Goal: Transaction & Acquisition: Purchase product/service

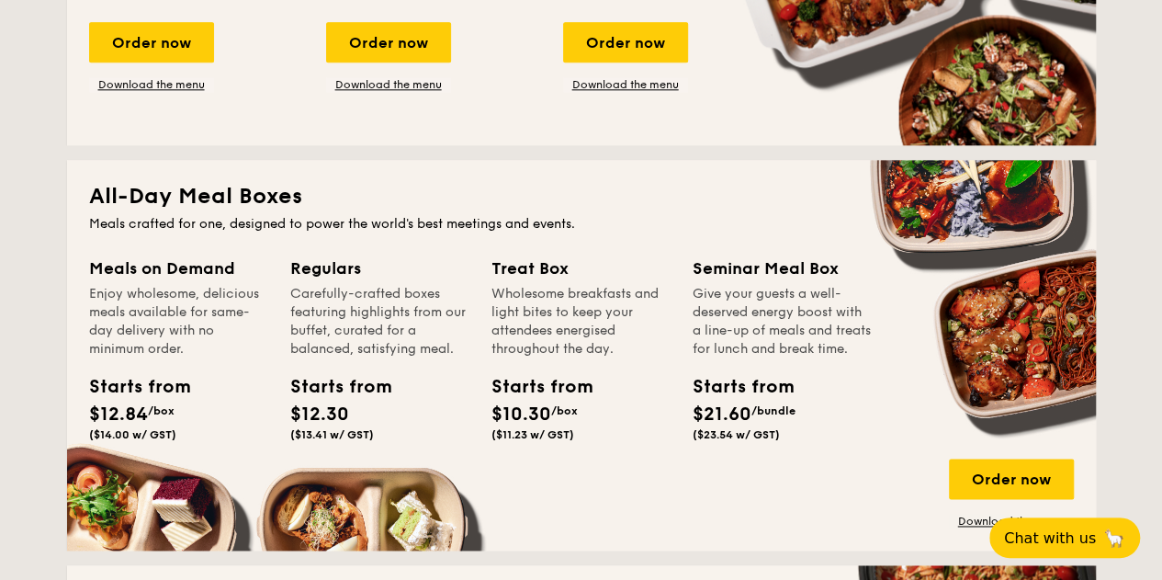
scroll to position [1194, 0]
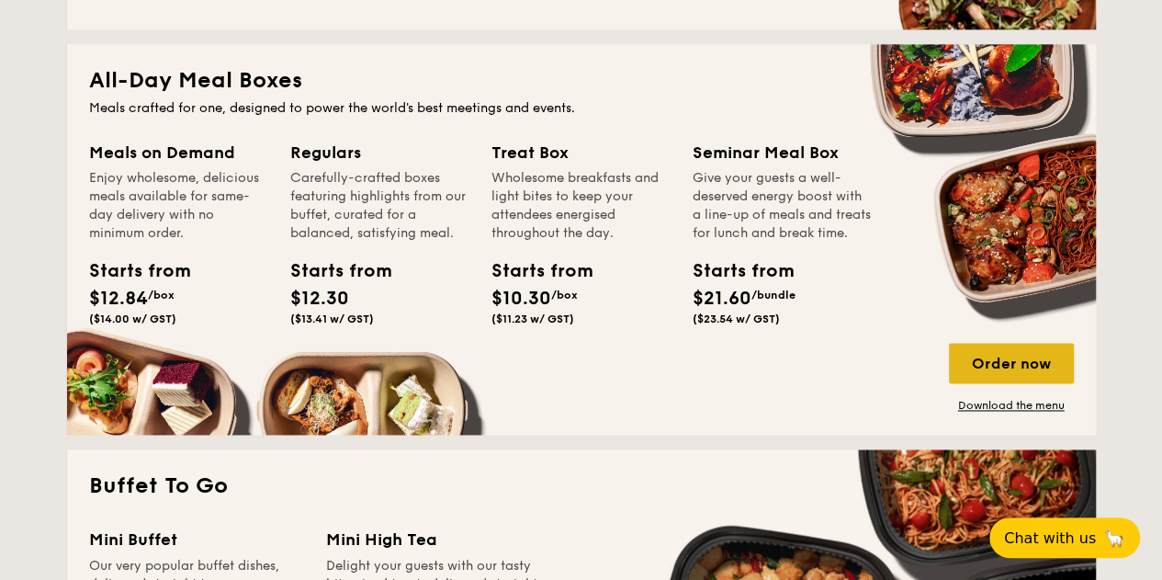
click at [998, 363] on div "Order now" at bounding box center [1011, 363] width 125 height 40
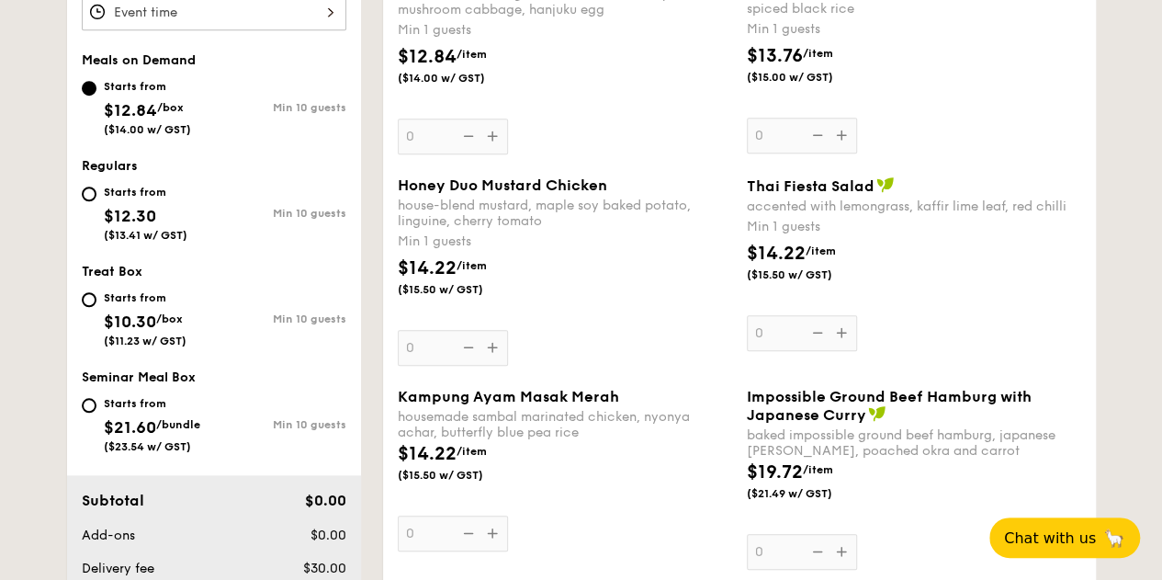
scroll to position [643, 0]
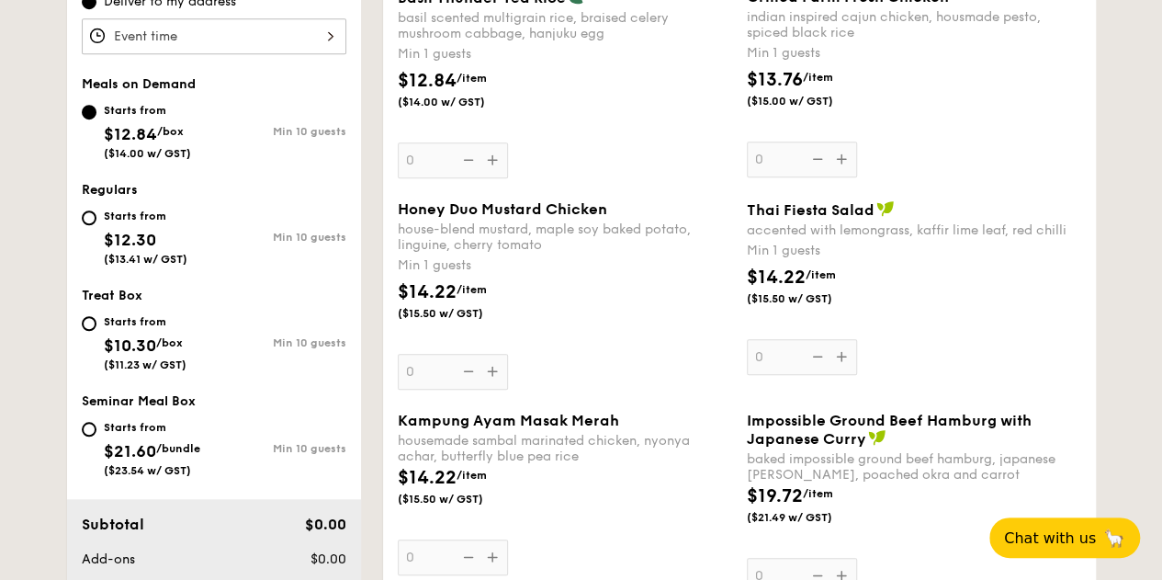
click at [160, 227] on div "Starts from $12.30 ($13.41 w/ GST)" at bounding box center [146, 235] width 84 height 61
click at [96, 225] on input "Starts from $12.30 ($13.41 w/ GST) Min 10 guests" at bounding box center [89, 217] width 15 height 15
radio input "true"
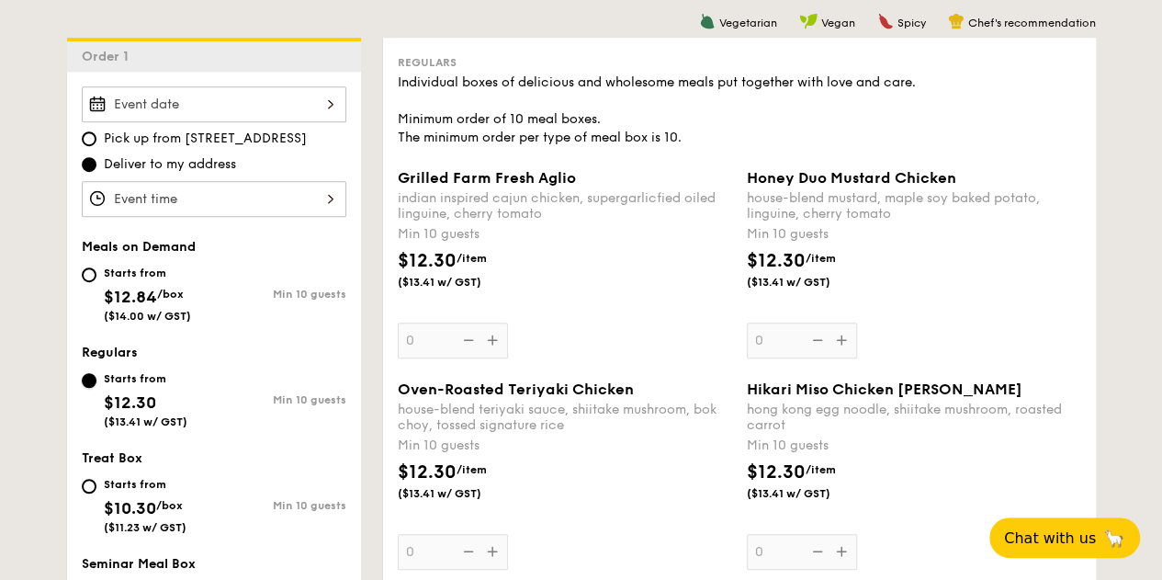
scroll to position [459, 0]
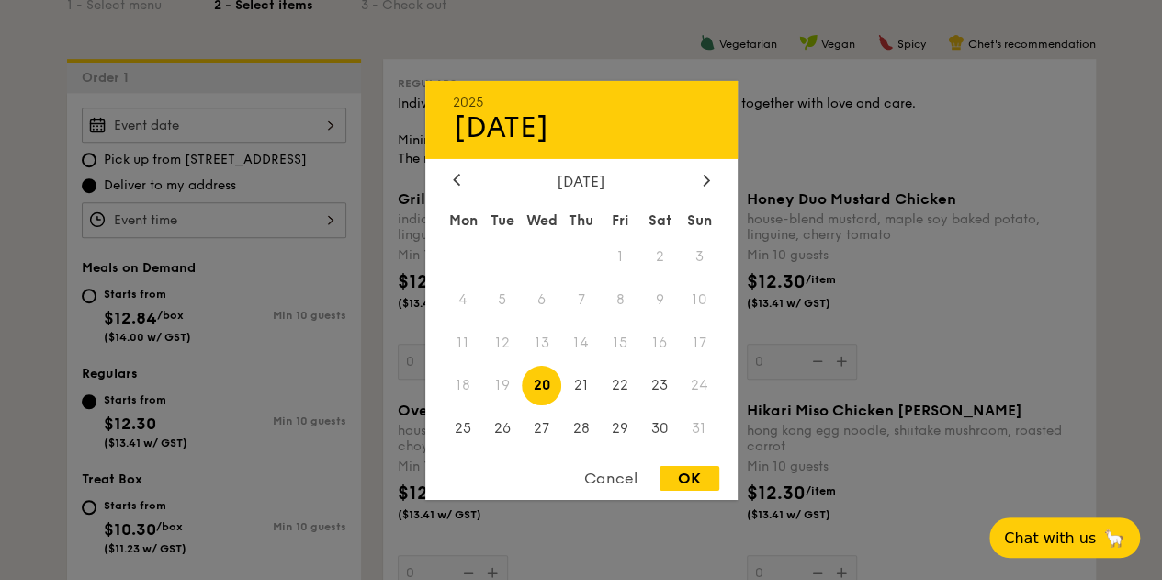
click at [222, 124] on div "2025 Aug [DATE] Tue Wed Thu Fri Sat Sun 1 2 3 4 5 6 7 8 9 10 11 12 13 14 15 16 …" at bounding box center [214, 125] width 265 height 36
click at [536, 428] on span "27" at bounding box center [541, 428] width 39 height 39
click at [701, 479] on div "OK" at bounding box center [689, 478] width 60 height 25
type input "[DATE]"
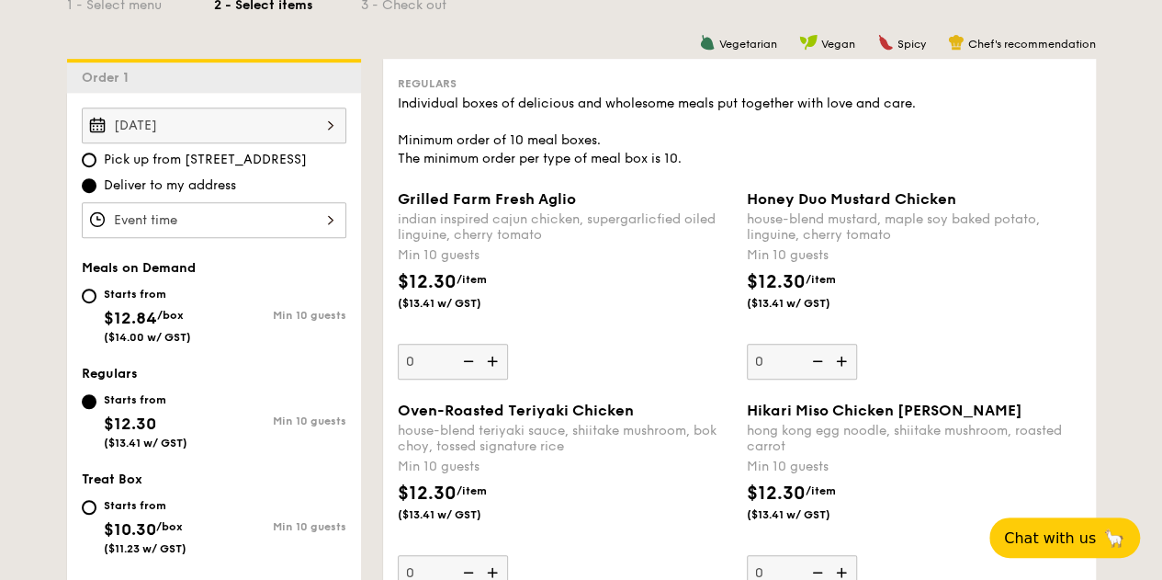
click at [270, 215] on div at bounding box center [214, 220] width 265 height 36
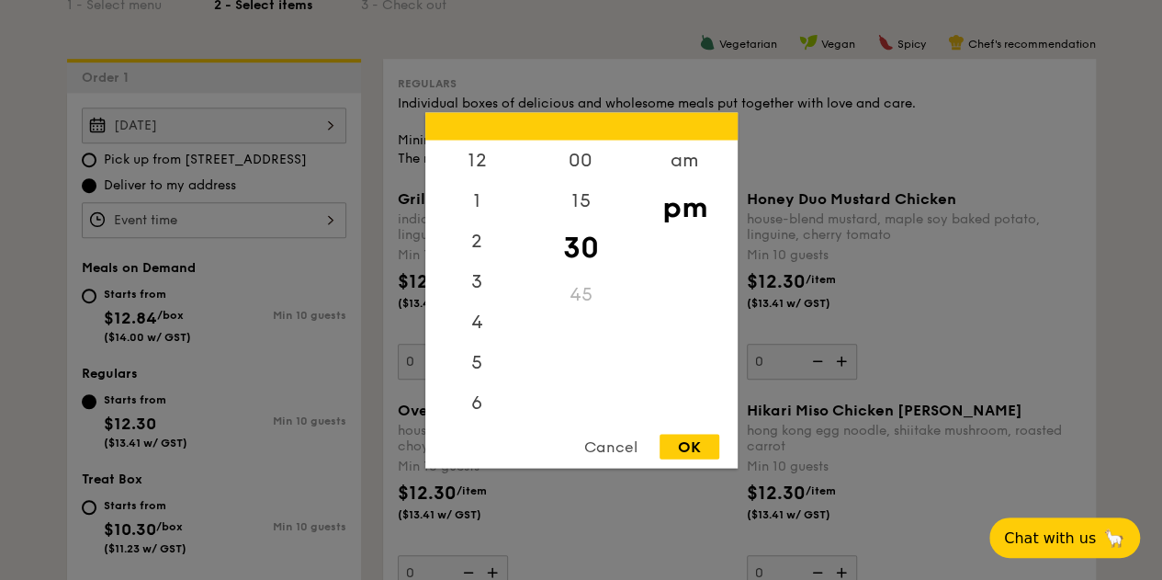
scroll to position [81, 0]
click at [677, 163] on div "am" at bounding box center [685, 166] width 104 height 53
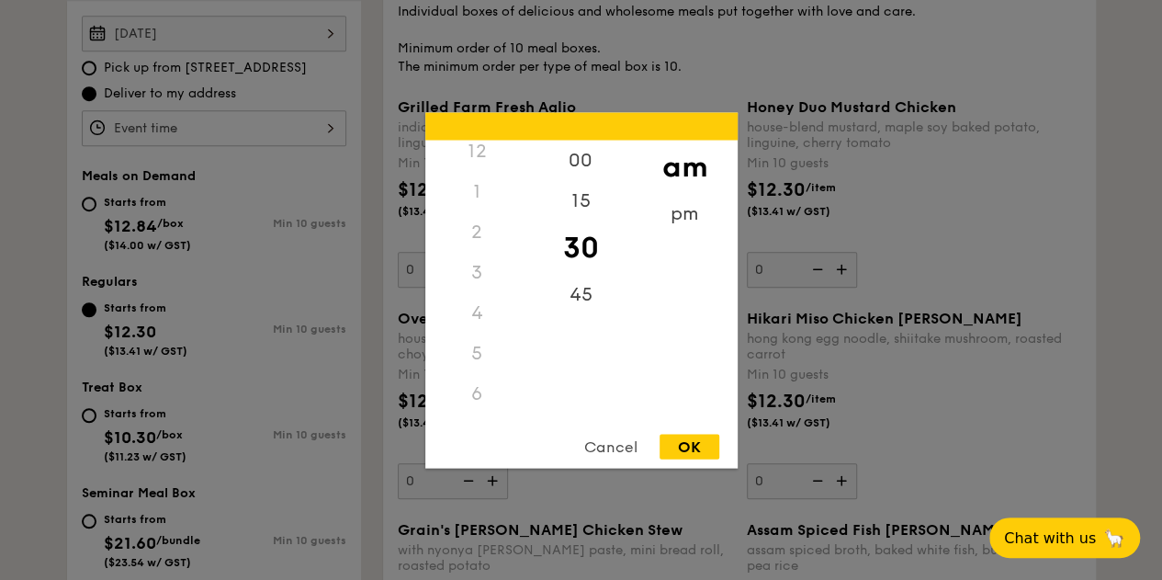
scroll to position [0, 0]
click at [478, 158] on div "12" at bounding box center [477, 160] width 104 height 40
click at [687, 221] on div "pm" at bounding box center [685, 219] width 104 height 53
click at [476, 162] on div "12" at bounding box center [477, 166] width 104 height 53
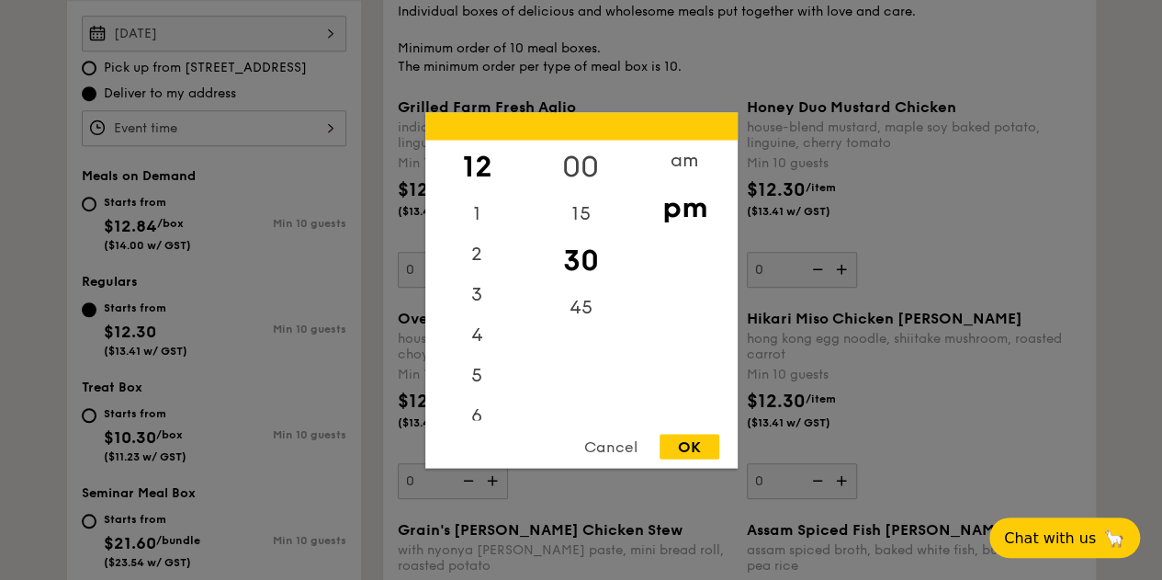
click at [592, 163] on div "00" at bounding box center [581, 166] width 104 height 53
click at [702, 451] on div "OK" at bounding box center [689, 446] width 60 height 25
type input "12:00PM"
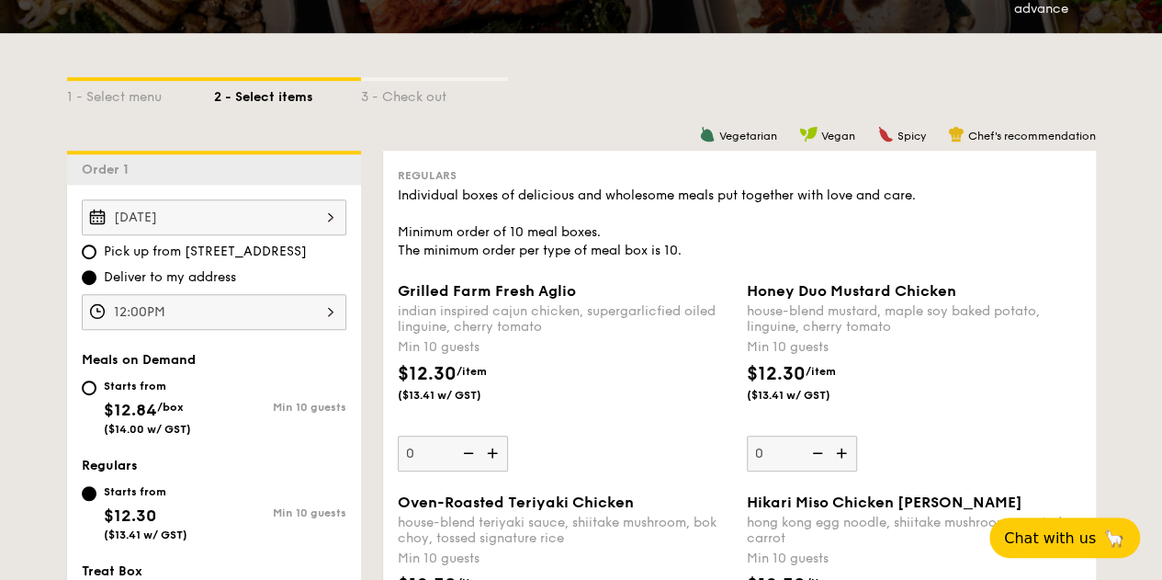
scroll to position [459, 0]
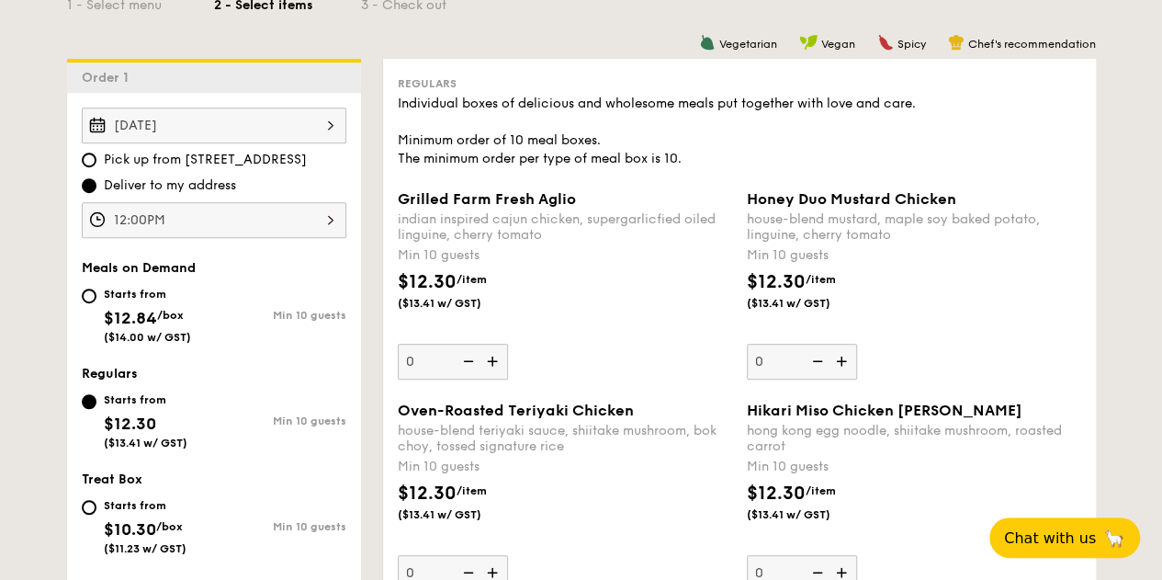
click at [262, 126] on div "[DATE]" at bounding box center [214, 125] width 265 height 36
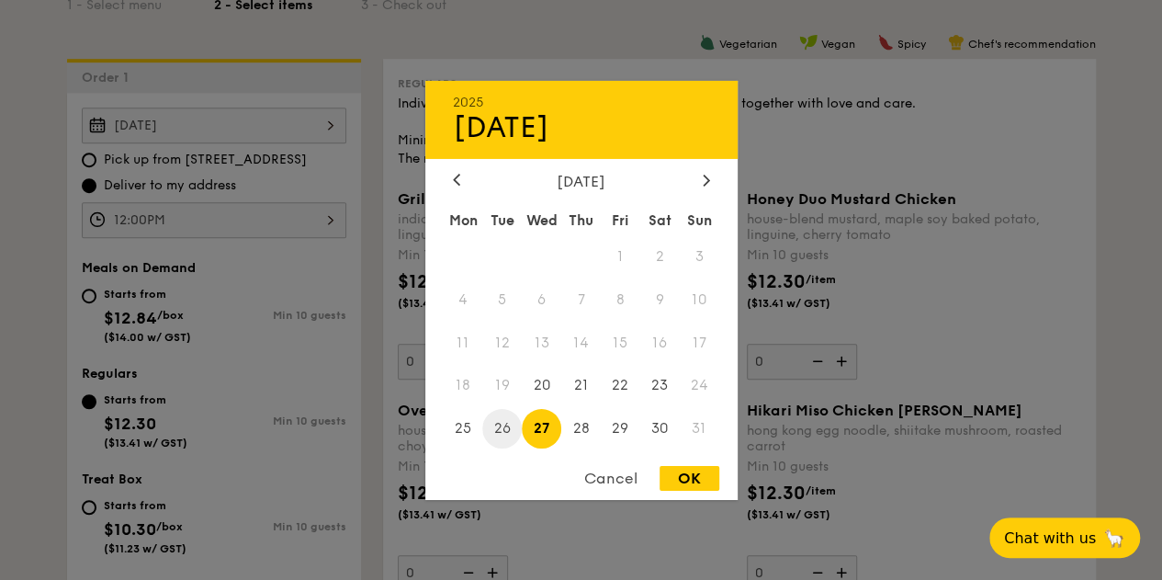
click at [506, 432] on span "26" at bounding box center [501, 428] width 39 height 39
click at [702, 482] on div "OK" at bounding box center [689, 478] width 60 height 25
type input "[DATE]"
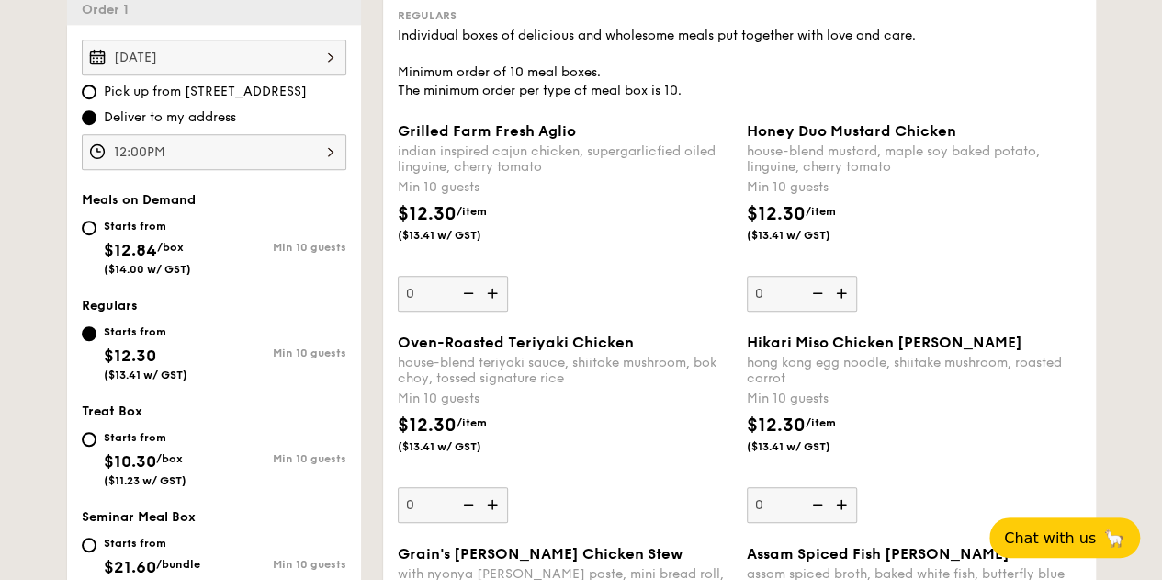
scroll to position [551, 0]
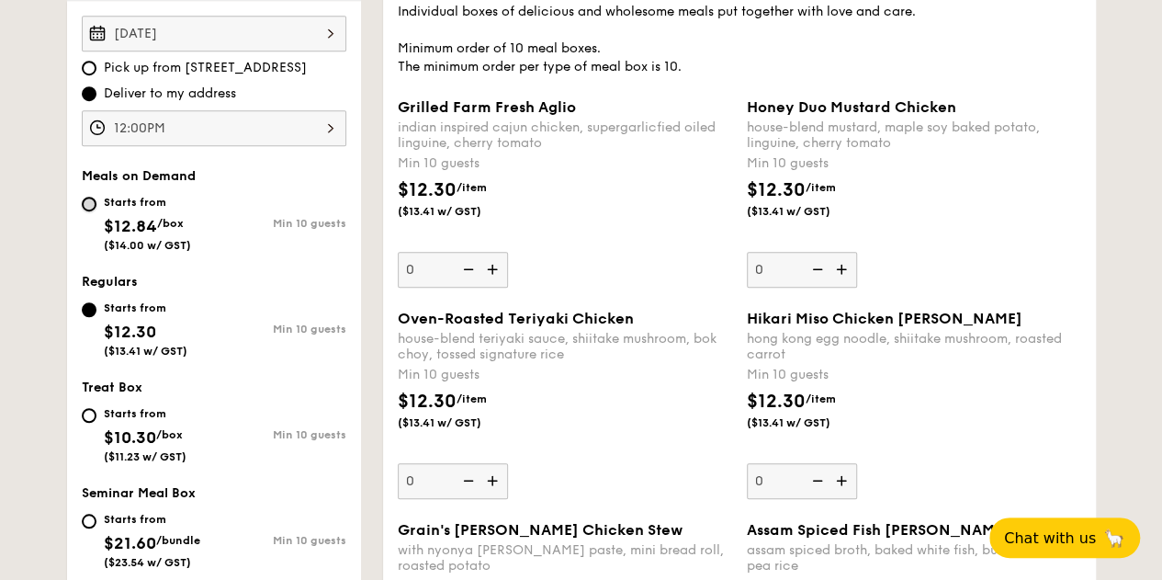
click at [91, 203] on input "Starts from $12.84 /box ($14.00 w/ GST) Min 10 guests" at bounding box center [89, 204] width 15 height 15
radio input "true"
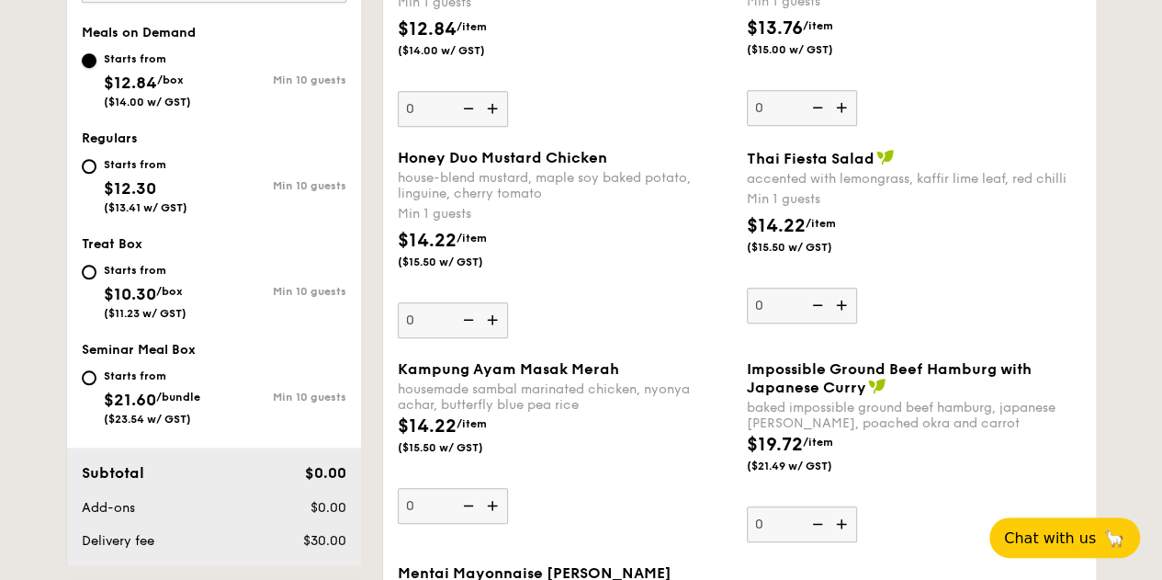
scroll to position [643, 0]
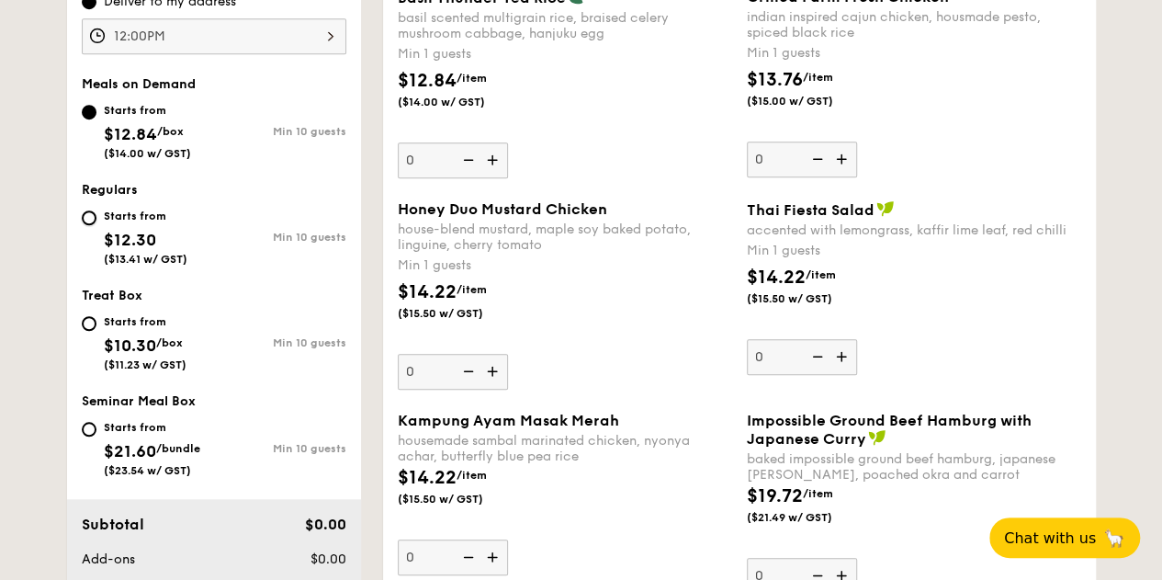
drag, startPoint x: 94, startPoint y: 212, endPoint x: 272, endPoint y: 228, distance: 178.9
click at [95, 212] on input "Starts from $12.30 ($13.41 w/ GST) Min 10 guests" at bounding box center [89, 217] width 15 height 15
radio input "true"
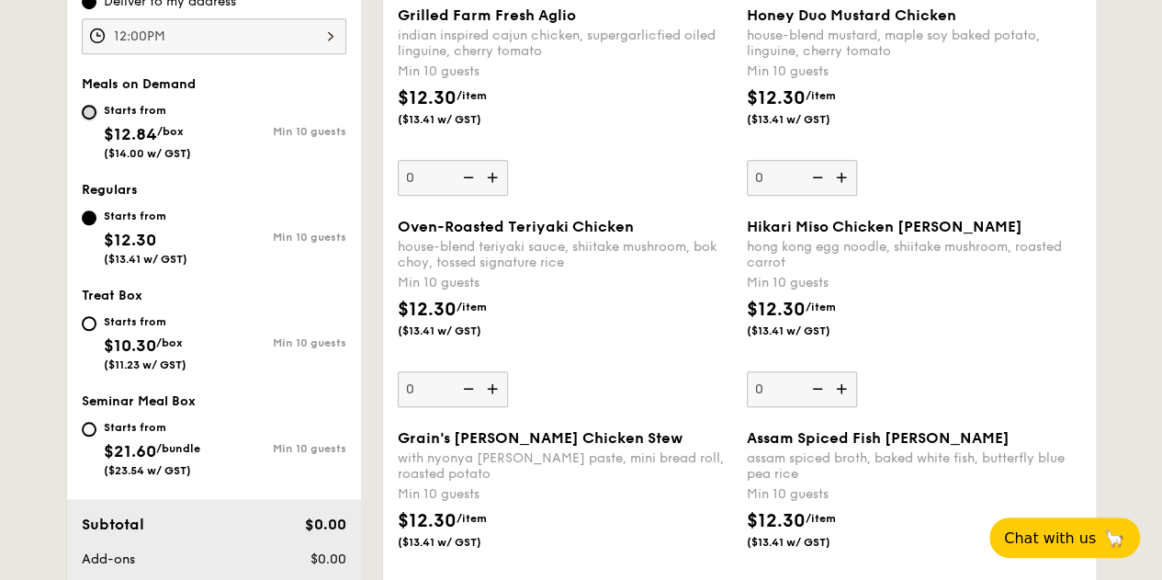
click at [87, 109] on input "Starts from $12.84 /box ($14.00 w/ GST) Min 10 guests" at bounding box center [89, 112] width 15 height 15
radio input "true"
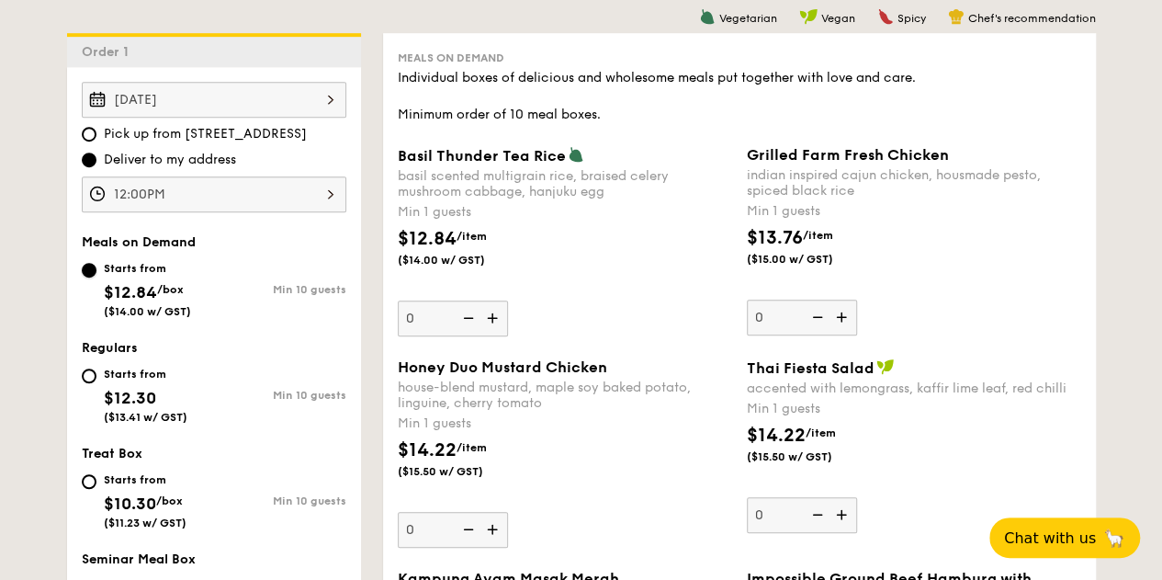
scroll to position [367, 0]
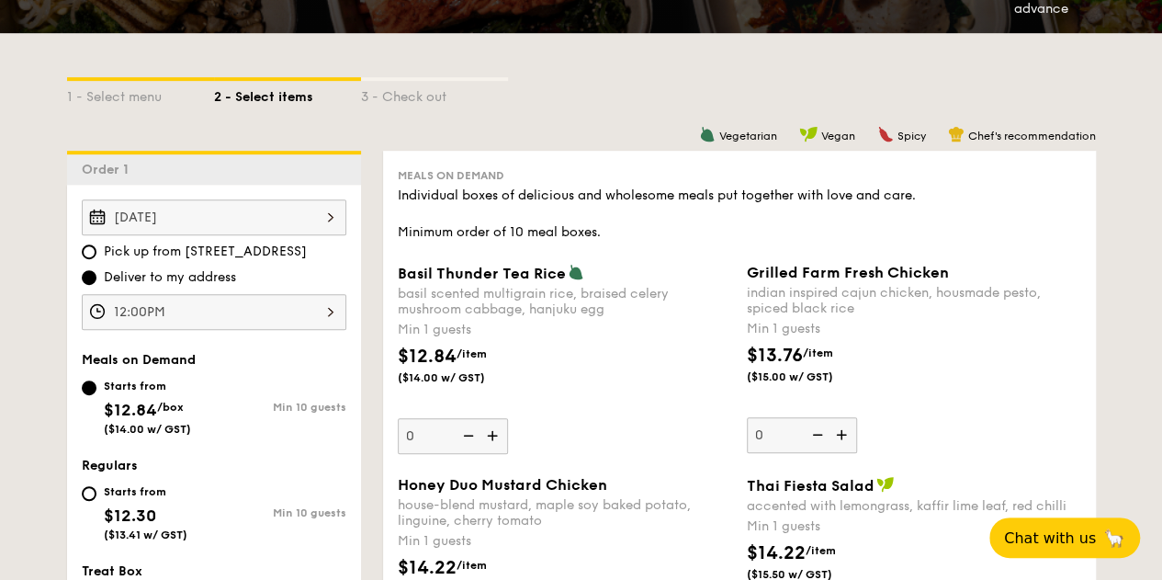
click at [114, 492] on div "Starts from" at bounding box center [146, 491] width 84 height 15
click at [96, 492] on input "Starts from $12.30 ($13.41 w/ GST) Min 10 guests" at bounding box center [89, 493] width 15 height 15
radio input "true"
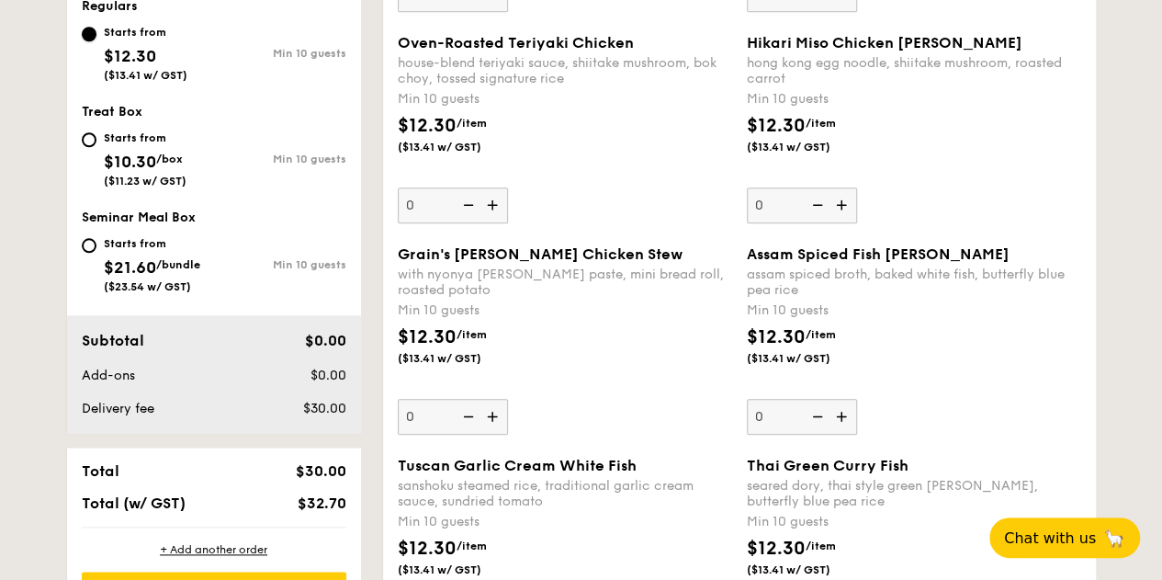
scroll to position [735, 0]
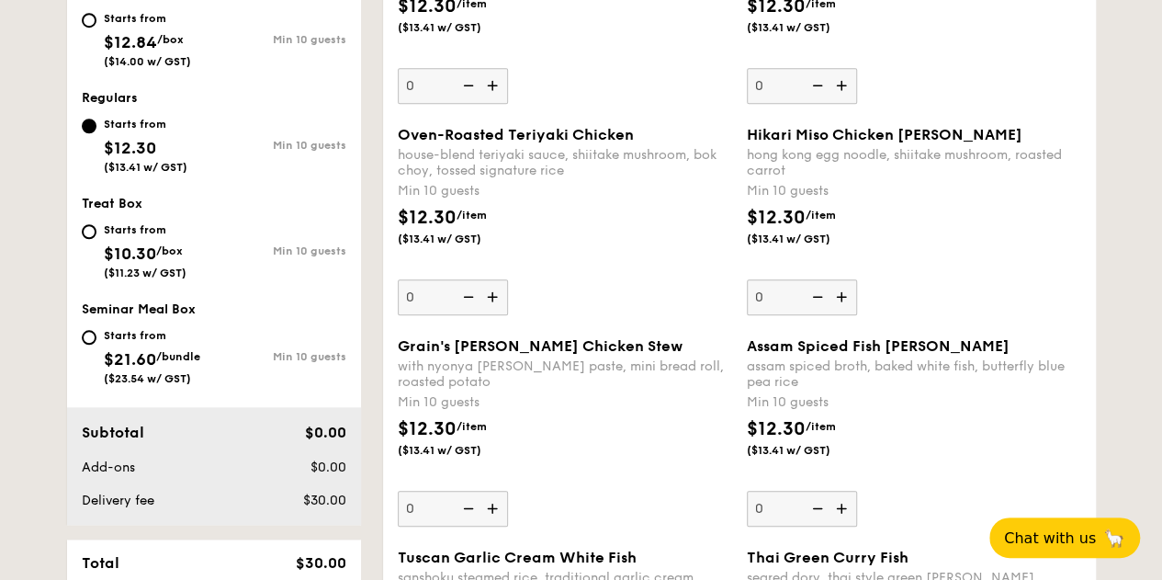
click at [489, 502] on img at bounding box center [494, 507] width 28 height 35
click at [489, 502] on input "0" at bounding box center [453, 508] width 110 height 36
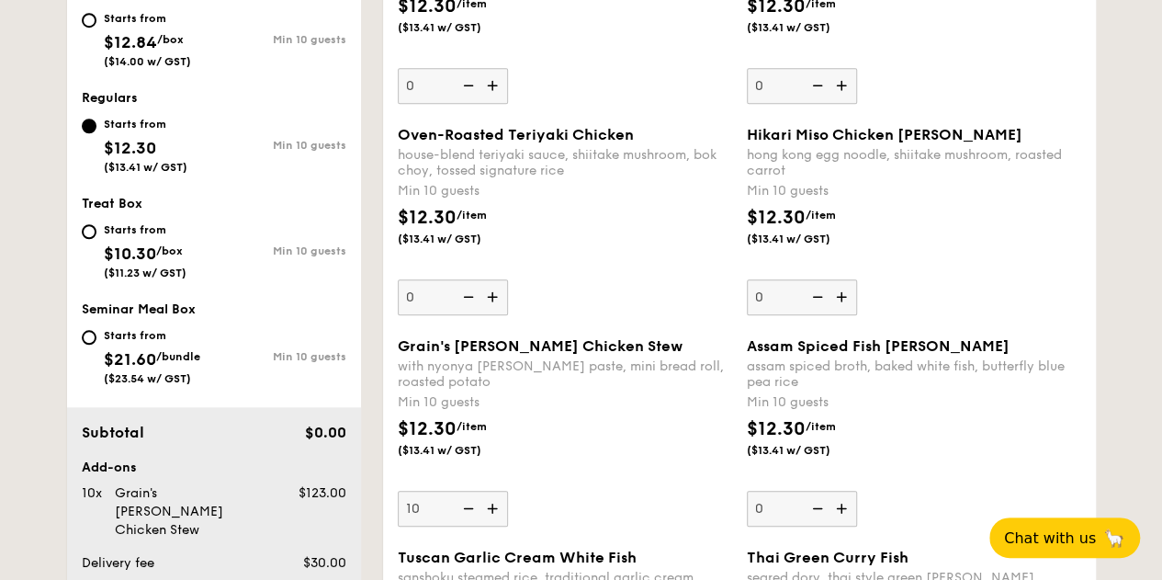
click at [489, 502] on img at bounding box center [494, 507] width 28 height 35
click at [489, 502] on input "10" at bounding box center [453, 508] width 110 height 36
click at [489, 502] on img at bounding box center [494, 507] width 28 height 35
click at [489, 502] on input "11" at bounding box center [453, 508] width 110 height 36
click at [489, 502] on img at bounding box center [494, 507] width 28 height 35
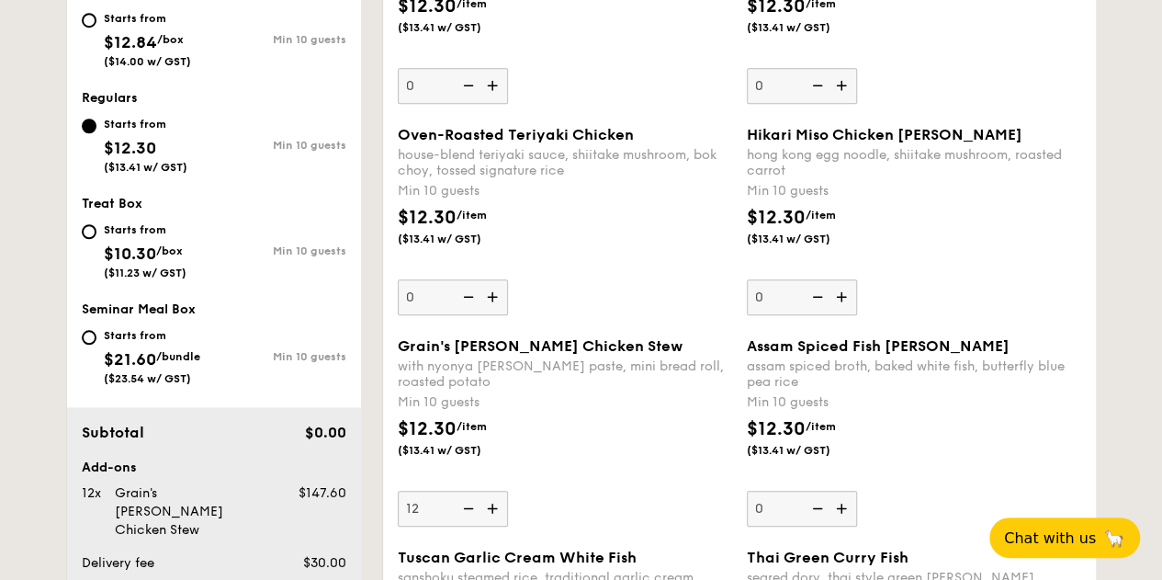
click at [489, 502] on input "12" at bounding box center [453, 508] width 110 height 36
click at [489, 502] on img at bounding box center [494, 507] width 28 height 35
click at [489, 502] on input "13" at bounding box center [453, 508] width 110 height 36
click at [489, 502] on img at bounding box center [494, 507] width 28 height 35
click at [489, 502] on input "14" at bounding box center [453, 508] width 110 height 36
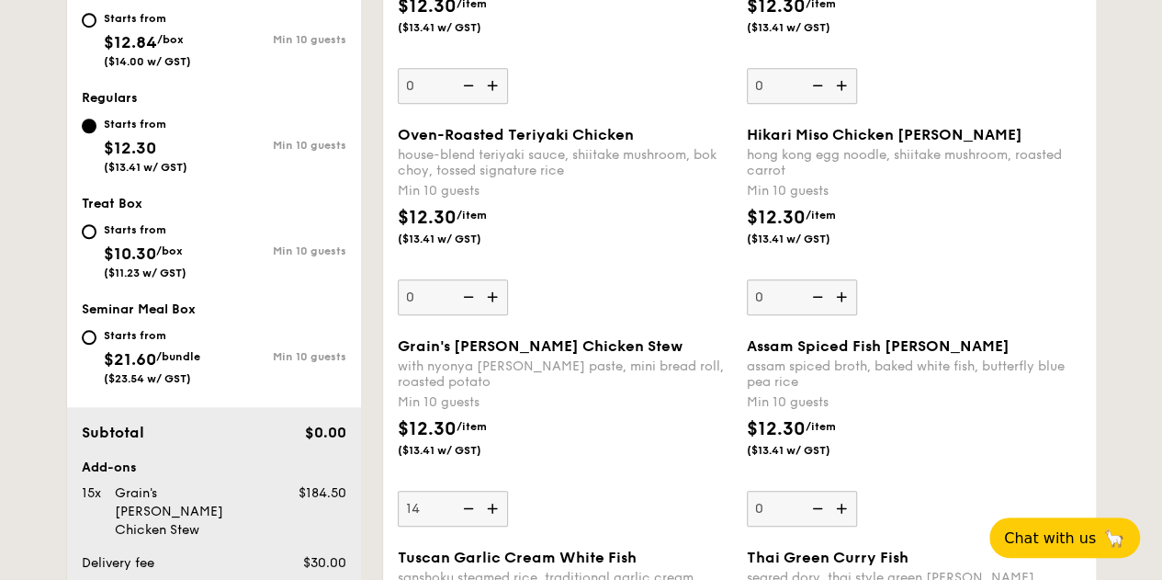
type input "15"
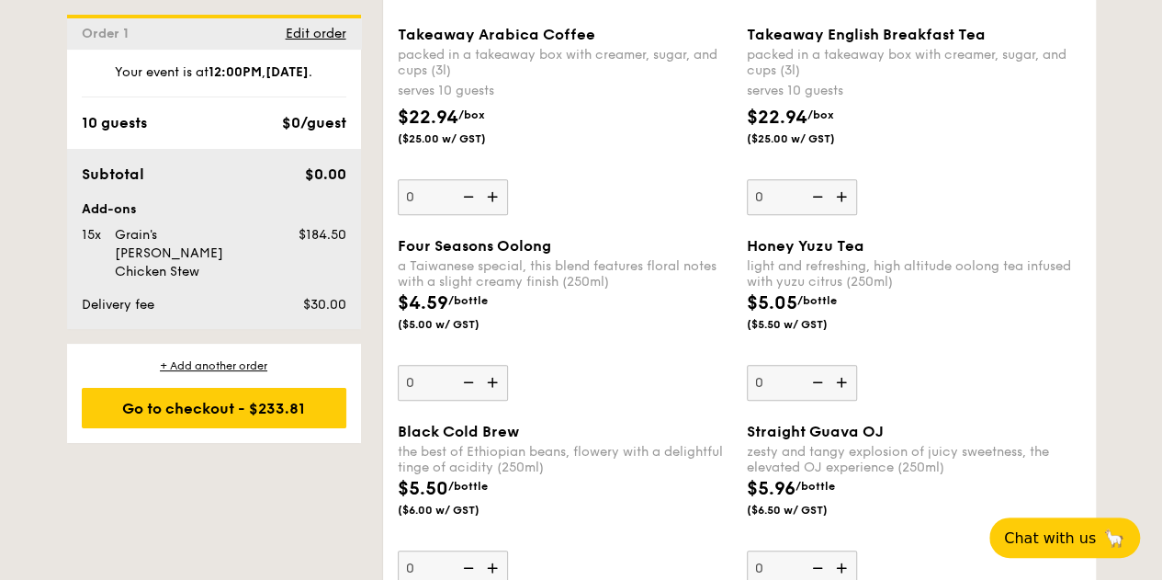
scroll to position [3766, 0]
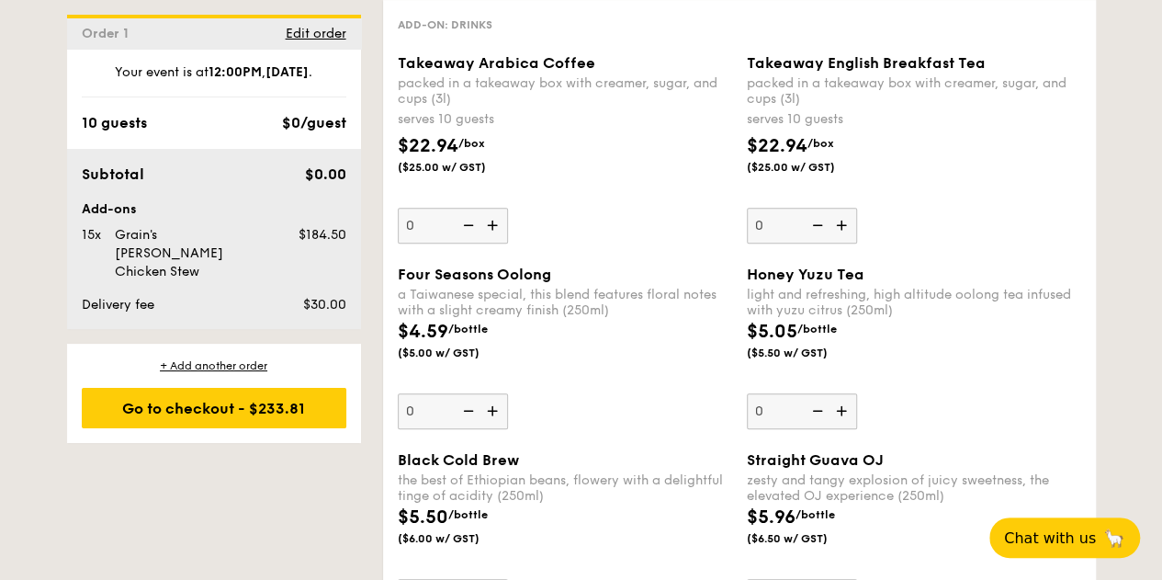
click at [843, 398] on img at bounding box center [843, 410] width 28 height 35
click at [843, 398] on input "0" at bounding box center [802, 411] width 110 height 36
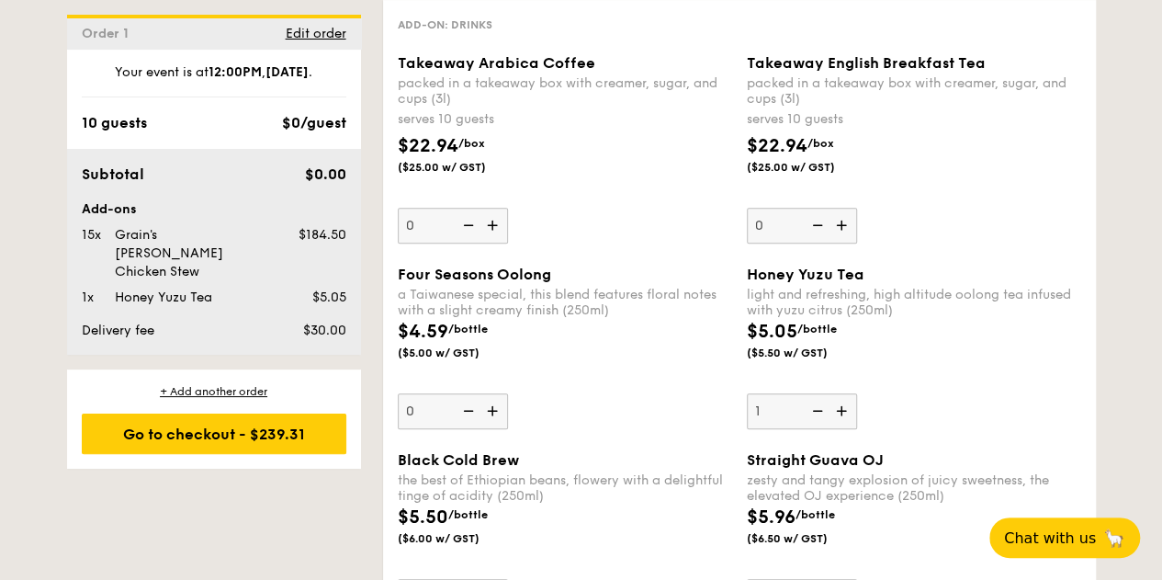
click at [843, 398] on img at bounding box center [843, 410] width 28 height 35
click at [843, 398] on input "1" at bounding box center [802, 411] width 110 height 36
click at [843, 398] on img at bounding box center [843, 410] width 28 height 35
click at [843, 398] on input "2" at bounding box center [802, 411] width 110 height 36
click at [843, 398] on img at bounding box center [843, 410] width 28 height 35
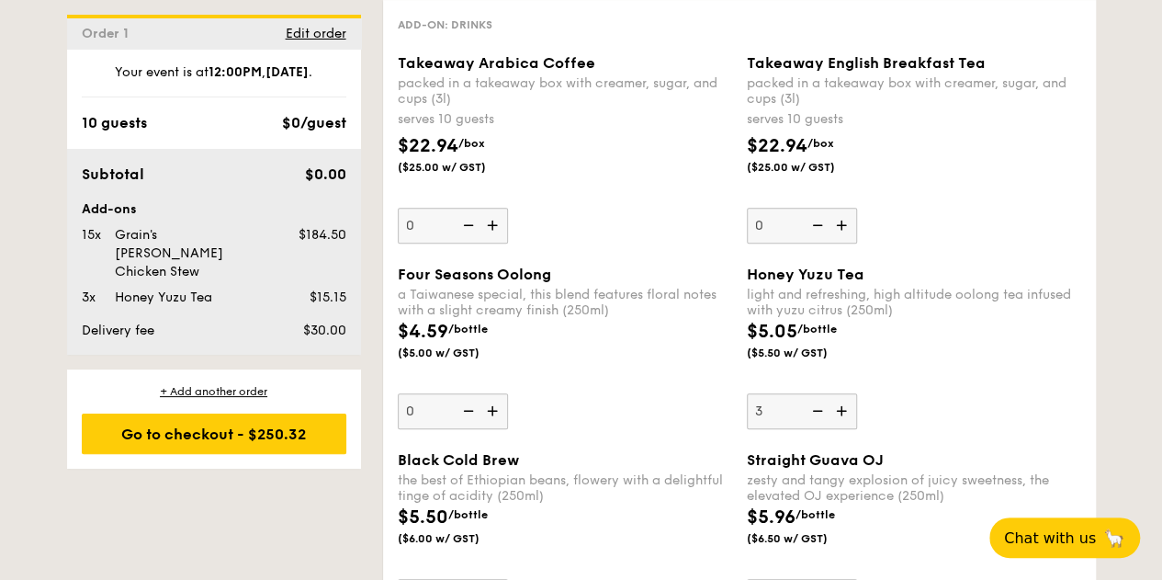
click at [843, 398] on input "3" at bounding box center [802, 411] width 110 height 36
click at [843, 398] on img at bounding box center [843, 410] width 28 height 35
click at [843, 398] on input "4" at bounding box center [802, 411] width 110 height 36
click at [843, 398] on img at bounding box center [843, 410] width 28 height 35
click at [843, 398] on input "5" at bounding box center [802, 411] width 110 height 36
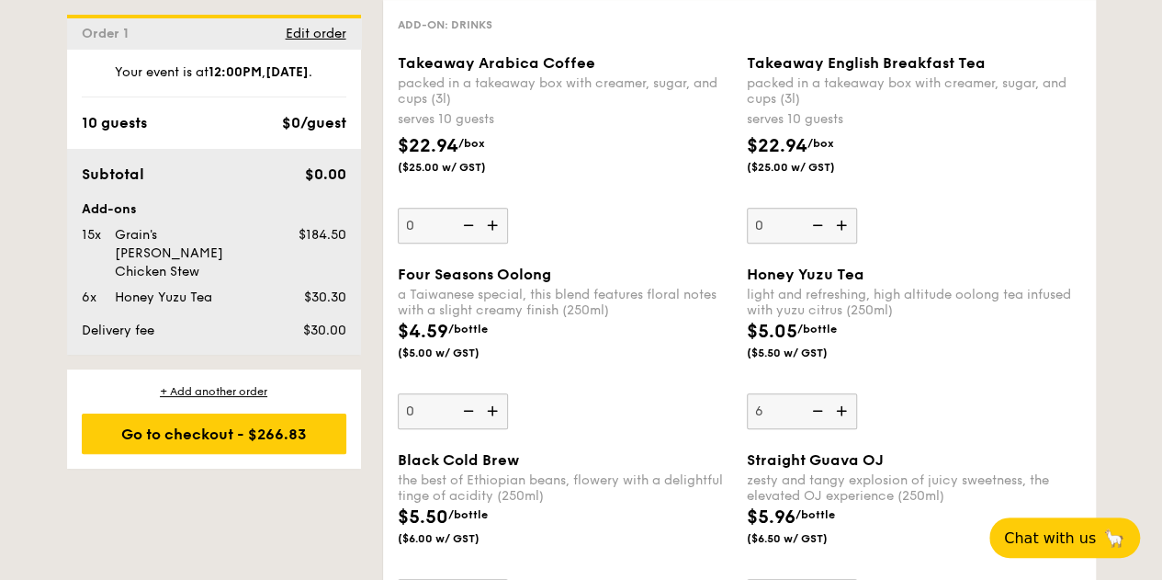
click at [843, 398] on img at bounding box center [843, 410] width 28 height 35
click at [843, 398] on input "6" at bounding box center [802, 411] width 110 height 36
click at [843, 398] on img at bounding box center [843, 410] width 28 height 35
click at [843, 398] on input "7" at bounding box center [802, 411] width 110 height 36
click at [843, 398] on img at bounding box center [843, 410] width 28 height 35
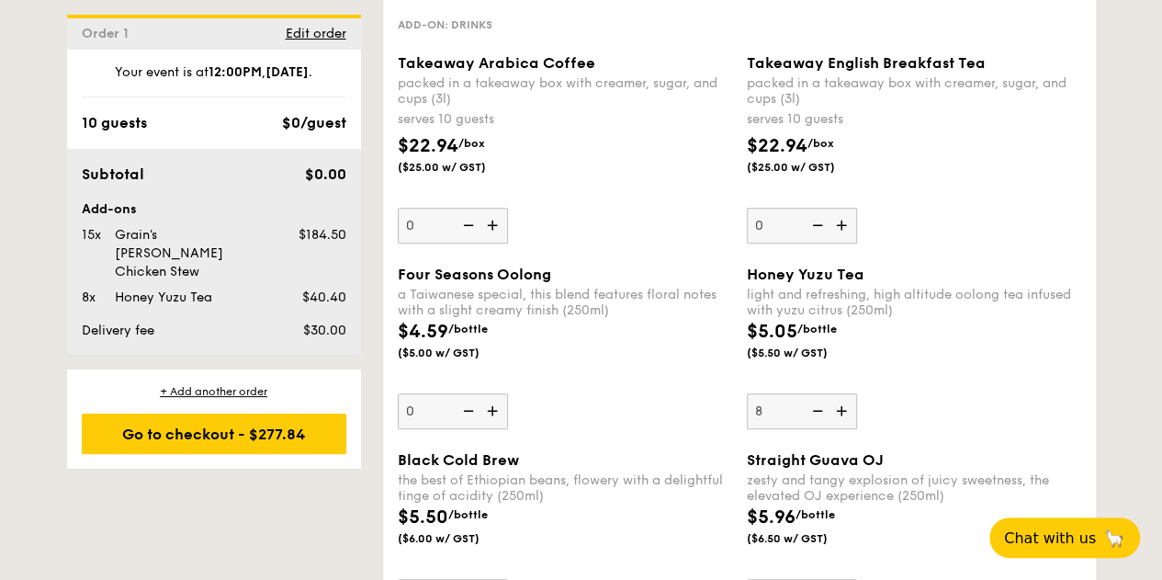
click at [843, 398] on input "8" at bounding box center [802, 411] width 110 height 36
click at [843, 398] on img at bounding box center [843, 410] width 28 height 35
click at [843, 398] on input "9" at bounding box center [802, 411] width 110 height 36
click at [843, 398] on img at bounding box center [843, 410] width 28 height 35
click at [843, 398] on input "10" at bounding box center [802, 411] width 110 height 36
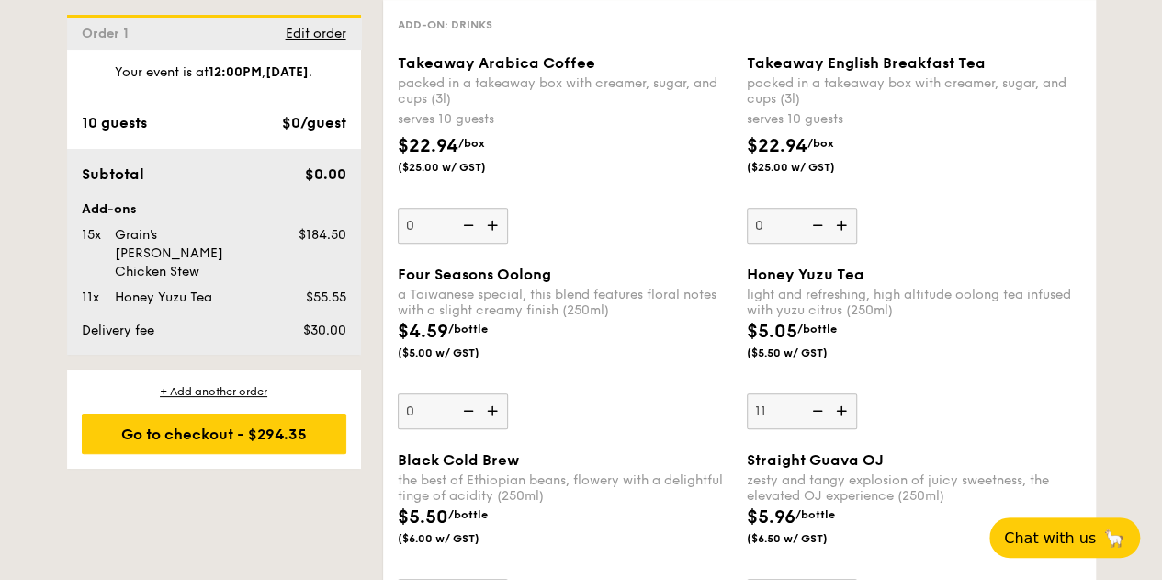
click at [843, 398] on img at bounding box center [843, 410] width 28 height 35
click at [843, 398] on input "11" at bounding box center [802, 411] width 110 height 36
click at [843, 398] on img at bounding box center [843, 410] width 28 height 35
click at [843, 398] on input "12" at bounding box center [802, 411] width 110 height 36
click at [843, 398] on img at bounding box center [843, 410] width 28 height 35
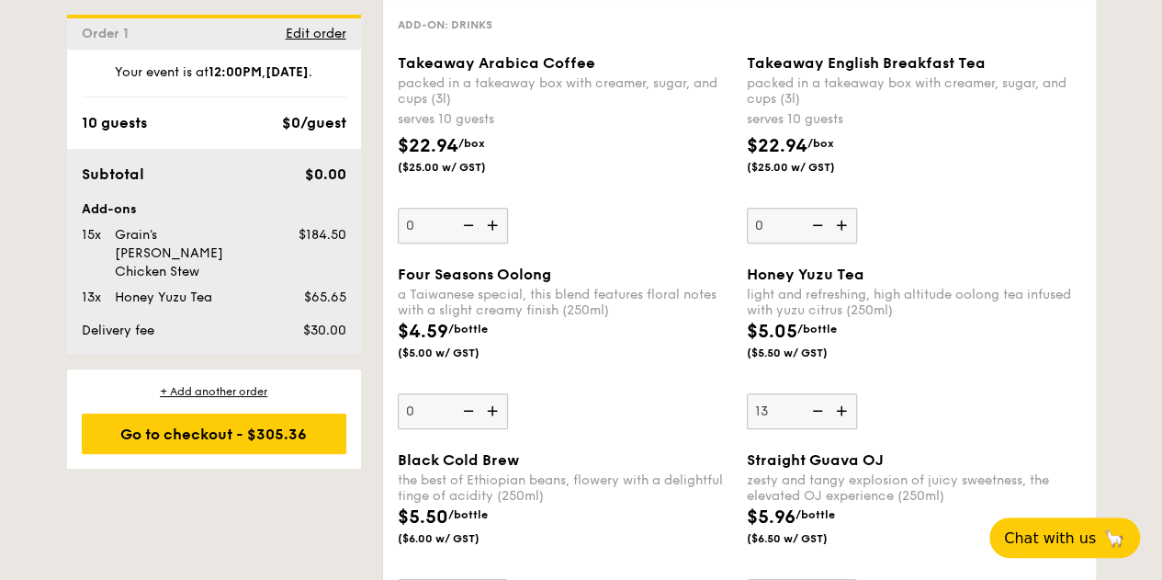
click at [843, 398] on input "13" at bounding box center [802, 411] width 110 height 36
click at [843, 398] on img at bounding box center [843, 410] width 28 height 35
click at [843, 398] on input "14" at bounding box center [802, 411] width 110 height 36
type input "15"
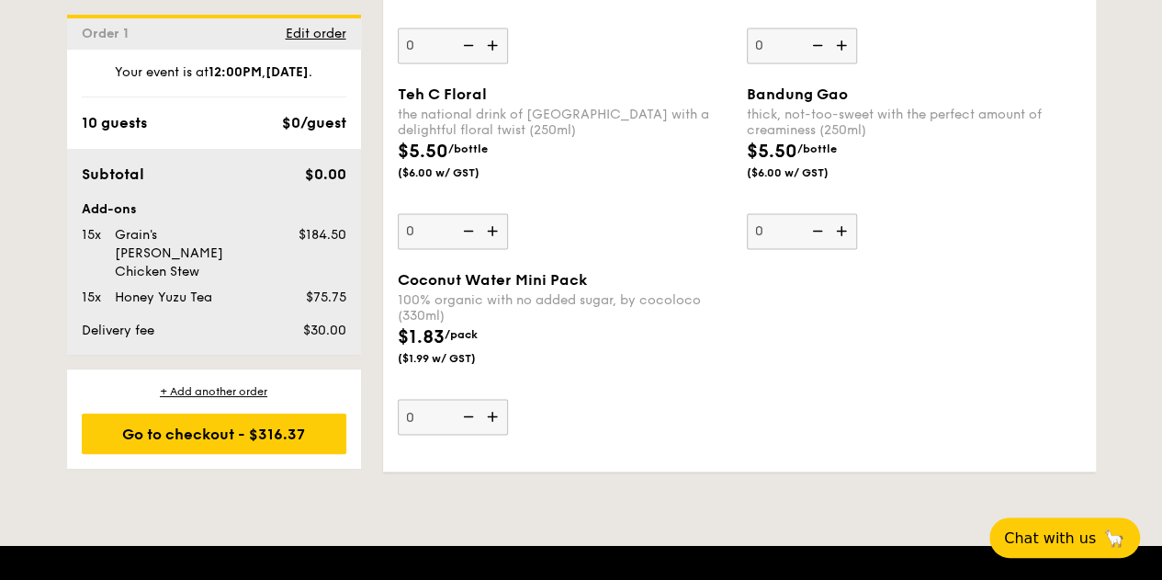
scroll to position [4762, 0]
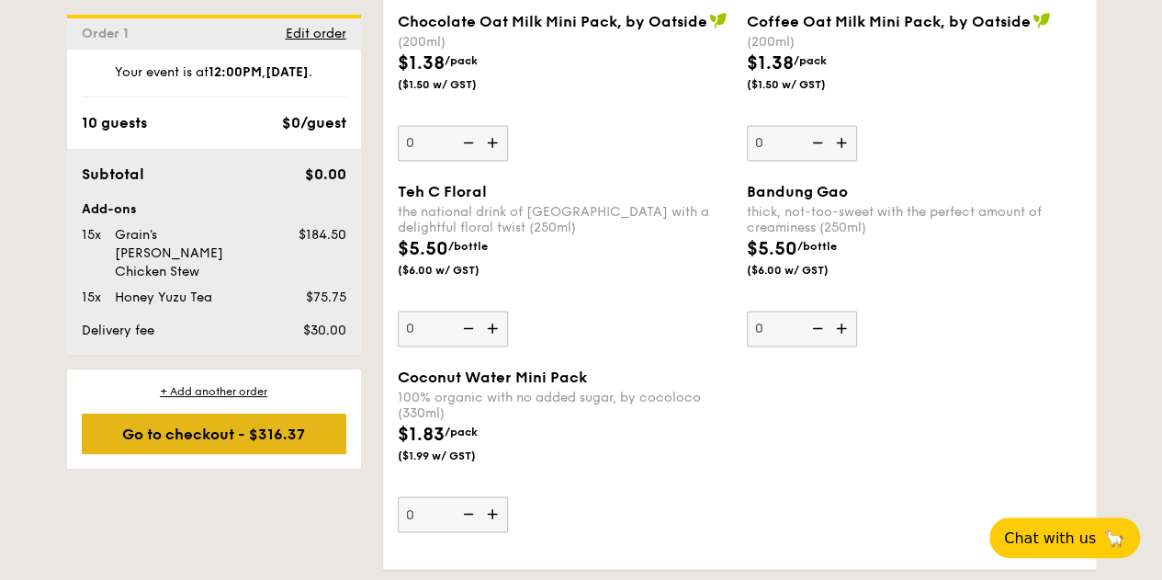
click at [292, 413] on div "Go to checkout - $316.37" at bounding box center [214, 433] width 265 height 40
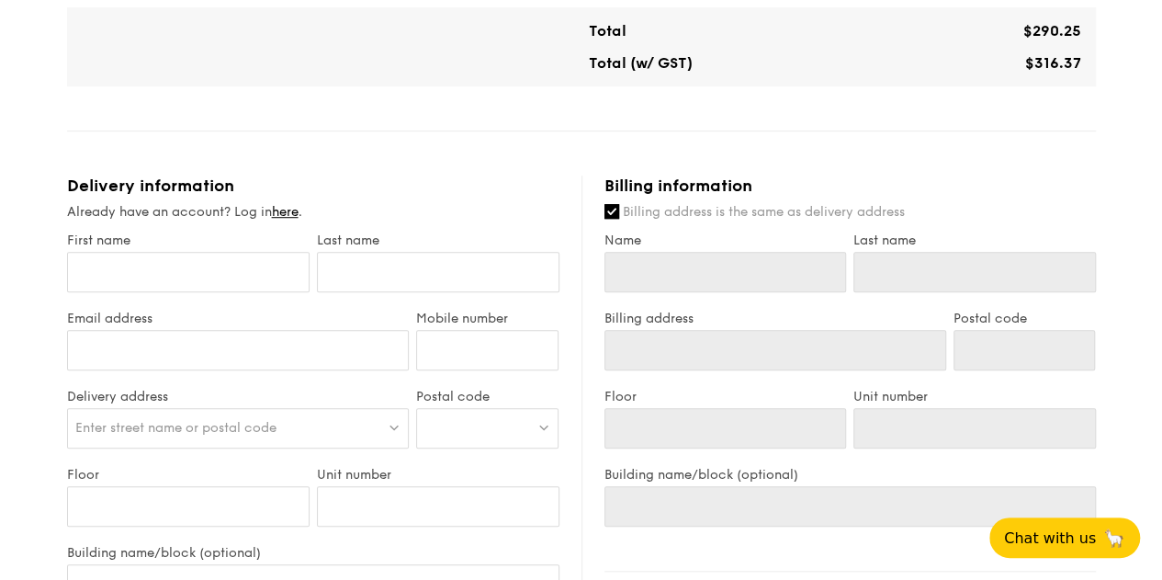
scroll to position [551, 0]
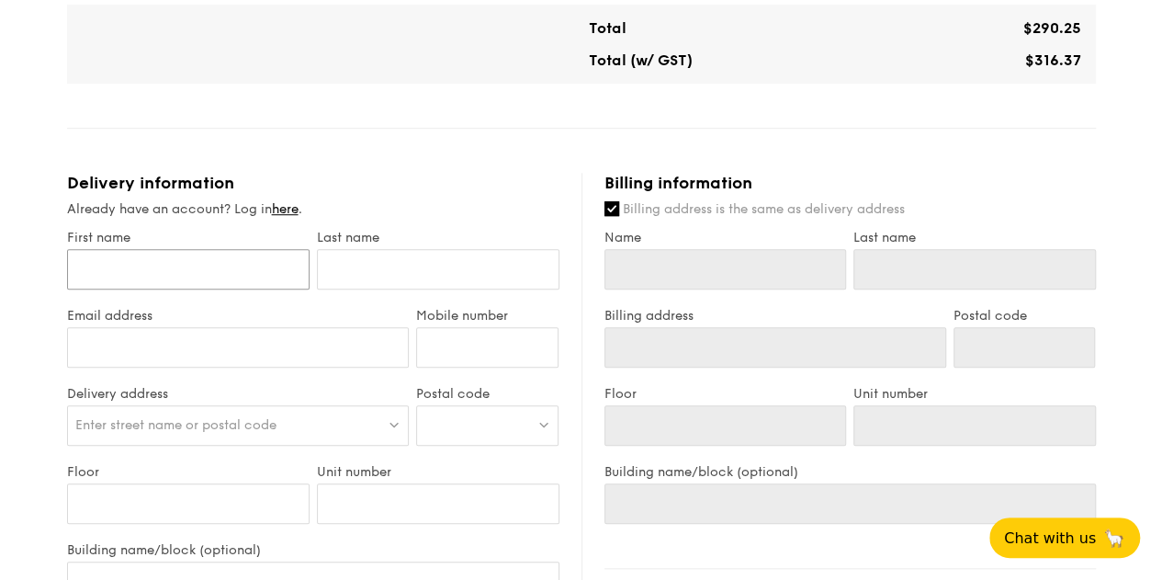
click at [145, 263] on input "First name" at bounding box center [188, 269] width 242 height 40
type input "[PERSON_NAME]"
type input "94568756"
type input "[PERSON_NAME]"
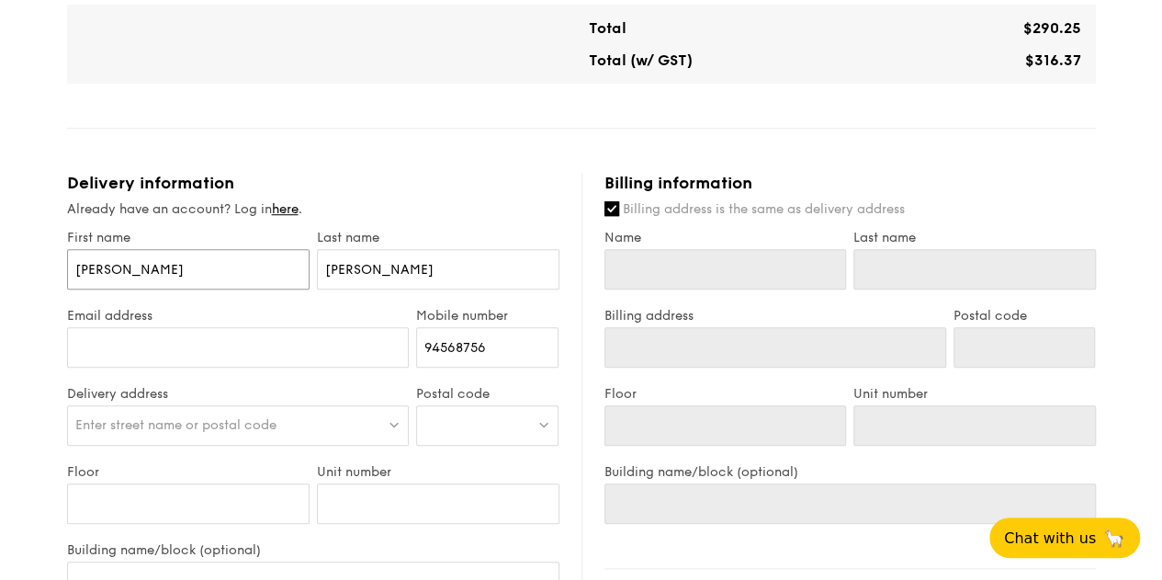
type input "[PERSON_NAME]"
click at [232, 350] on input "Email address" at bounding box center [238, 347] width 343 height 40
type input "[EMAIL_ADDRESS][DOMAIN_NAME]"
click at [261, 425] on span "Enter street name or postal code" at bounding box center [175, 425] width 201 height 16
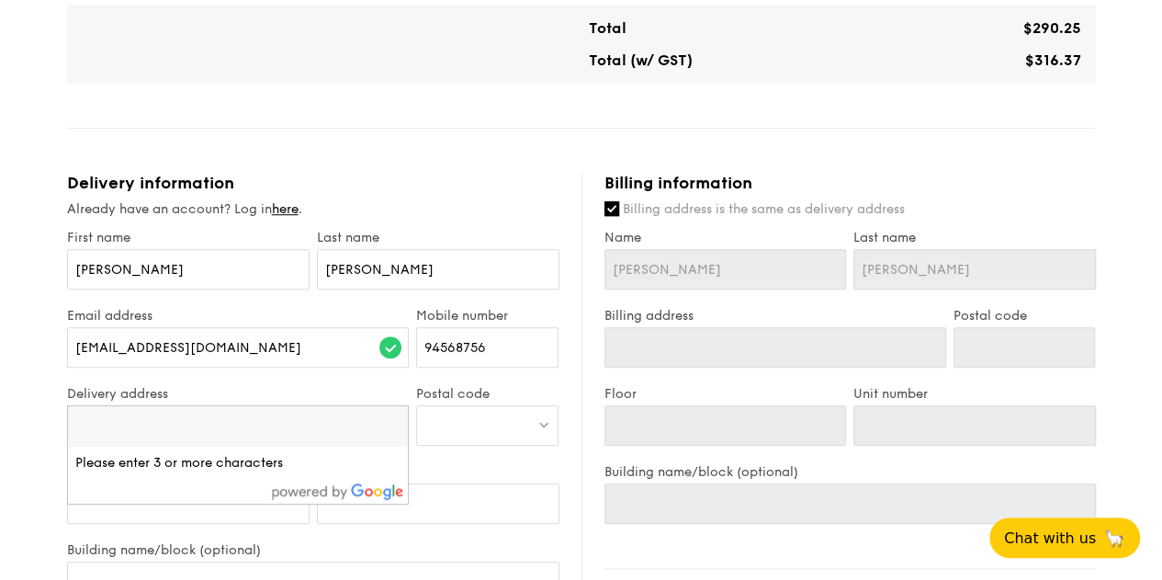
paste input "068896"
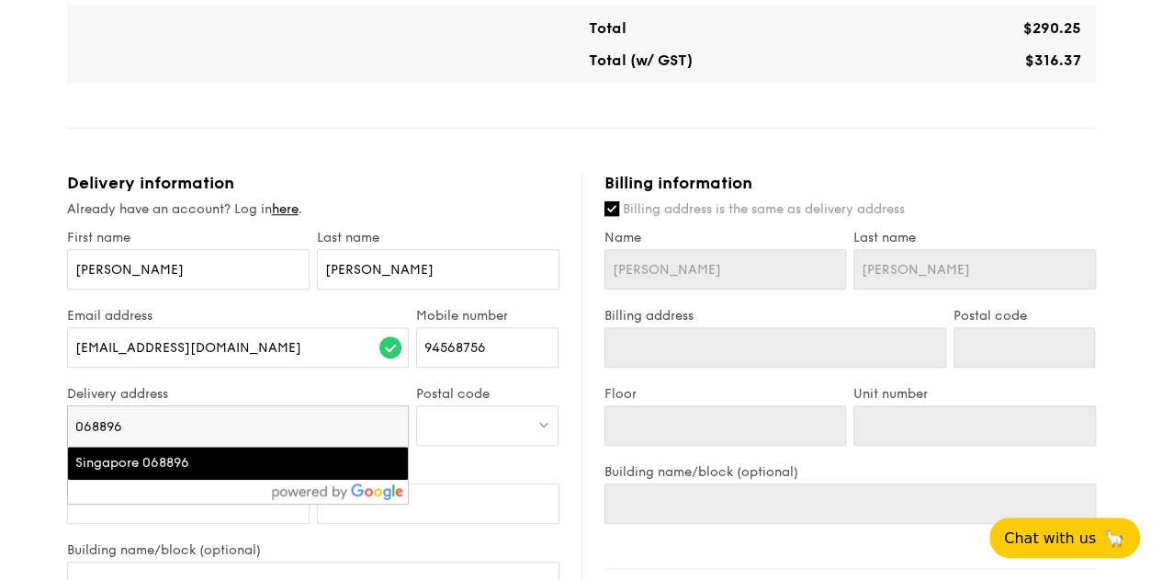
type input "068896"
click at [145, 469] on div "Singapore 068896" at bounding box center [197, 463] width 244 height 18
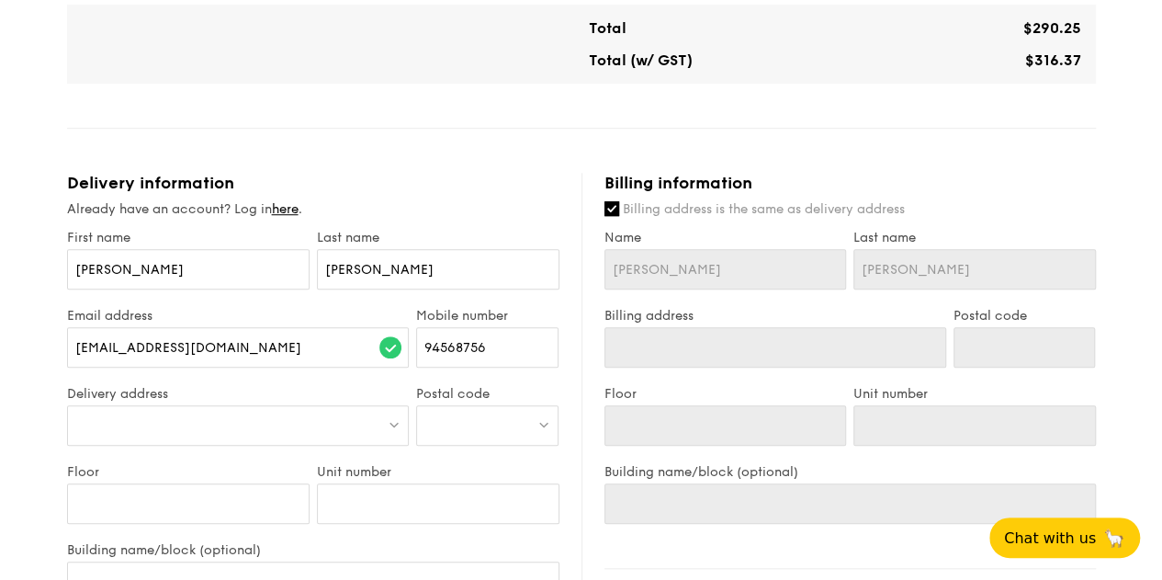
type input "[STREET_ADDRESS][PERSON_NAME]"
type input "068896"
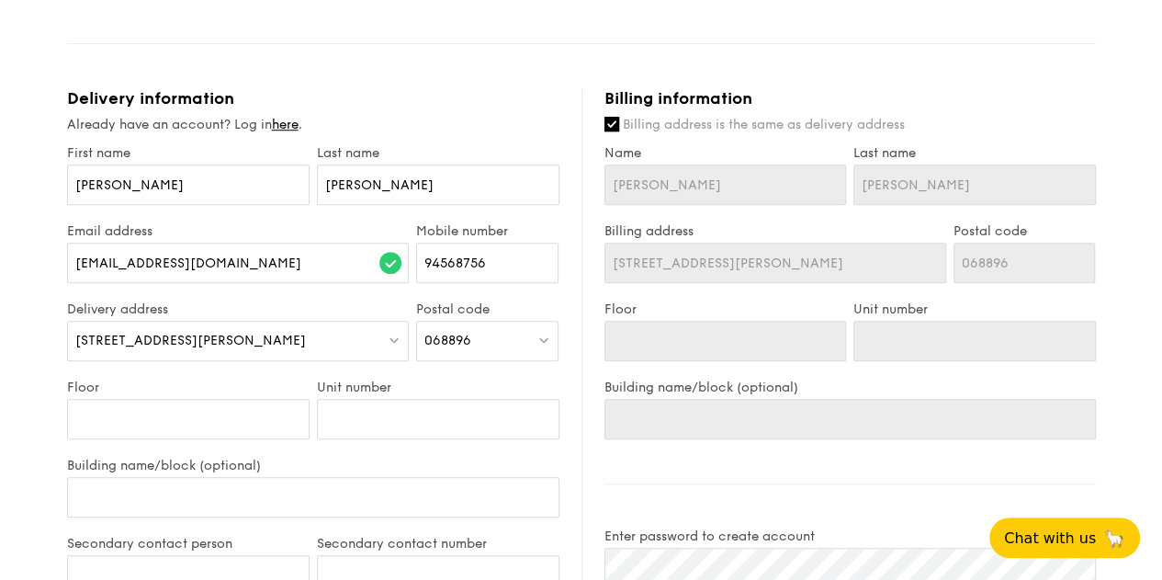
scroll to position [735, 0]
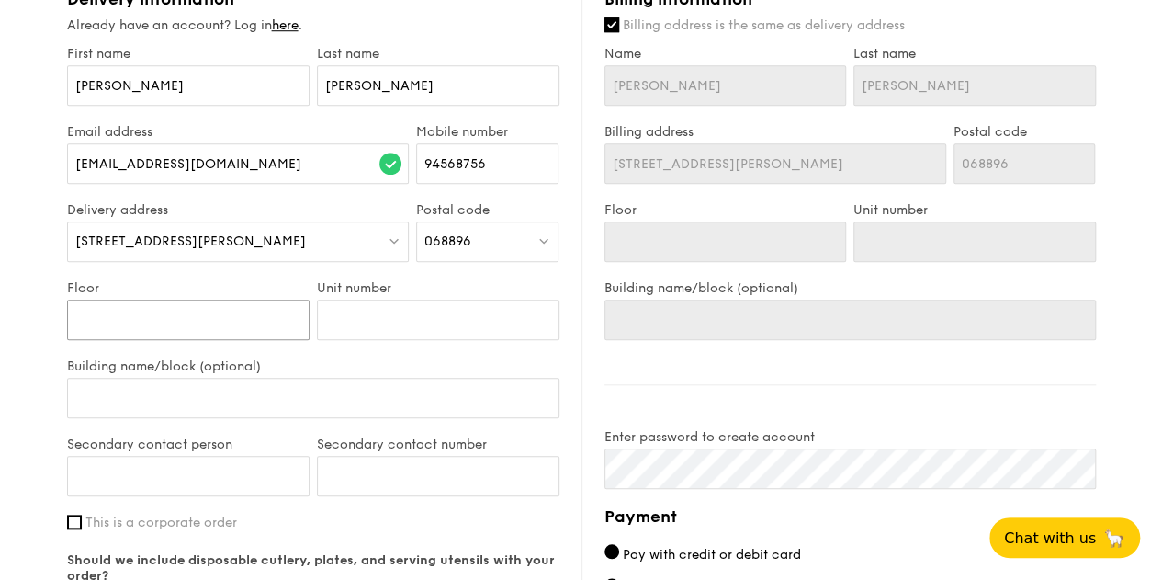
click at [160, 318] on input "Floor" at bounding box center [188, 319] width 242 height 40
type input "#"
click at [152, 318] on input "#" at bounding box center [188, 319] width 242 height 40
type input "#2"
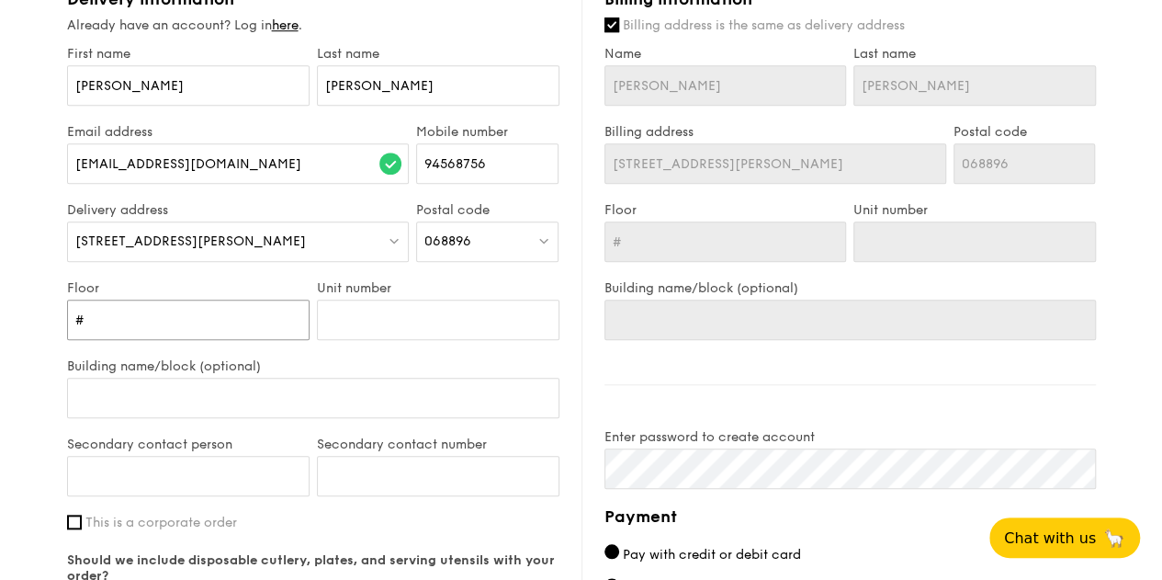
type input "#2"
type input "#26"
type input "#26-"
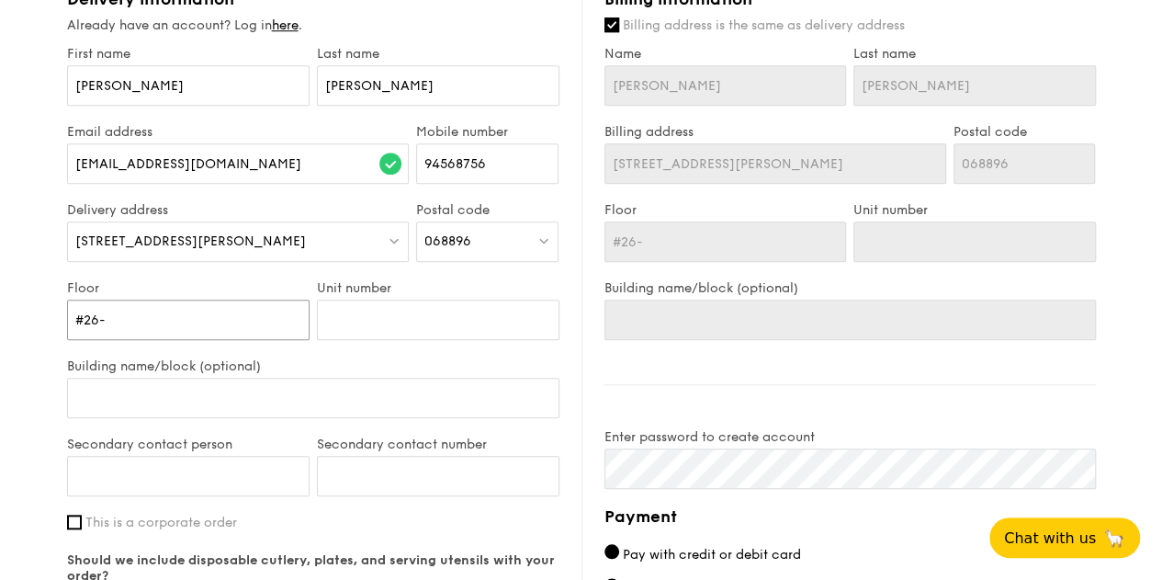
type input "#26-9"
type input "#26-"
type input "#26-0"
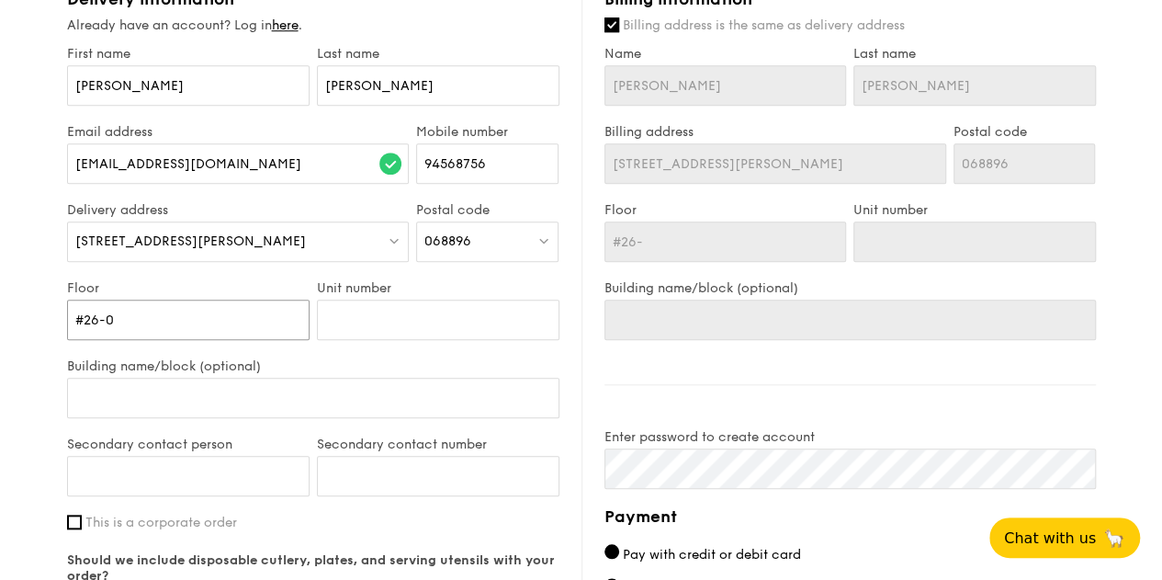
type input "#26-0"
type input "#26-00"
click at [423, 310] on input "Unit number" at bounding box center [438, 319] width 242 height 40
click at [217, 317] on input "#26-00" at bounding box center [188, 319] width 242 height 40
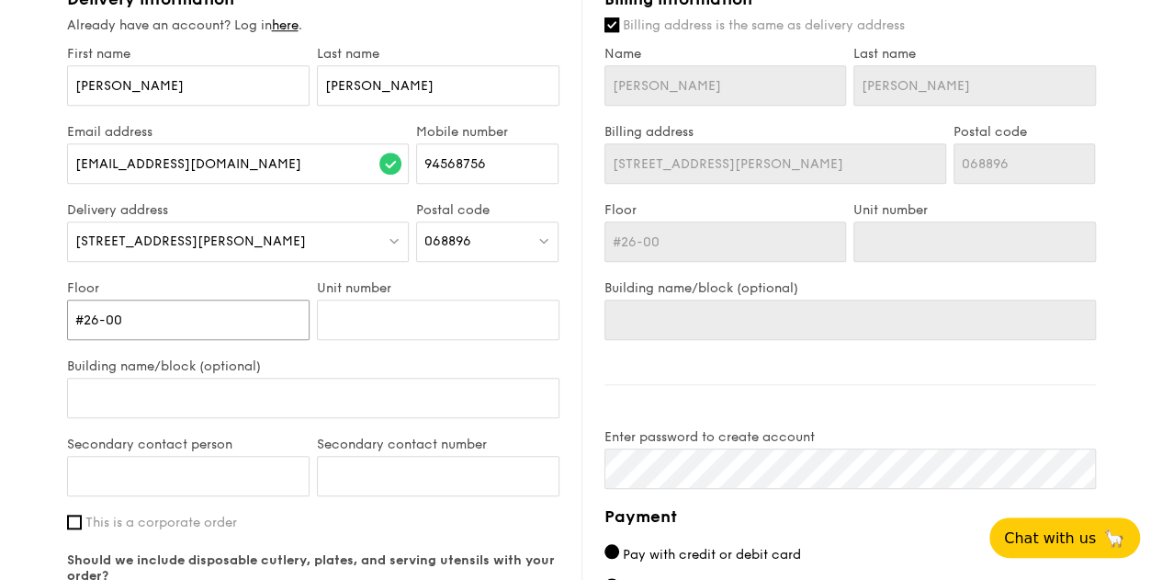
type input "#26-0"
type input "#26-"
type input "#26"
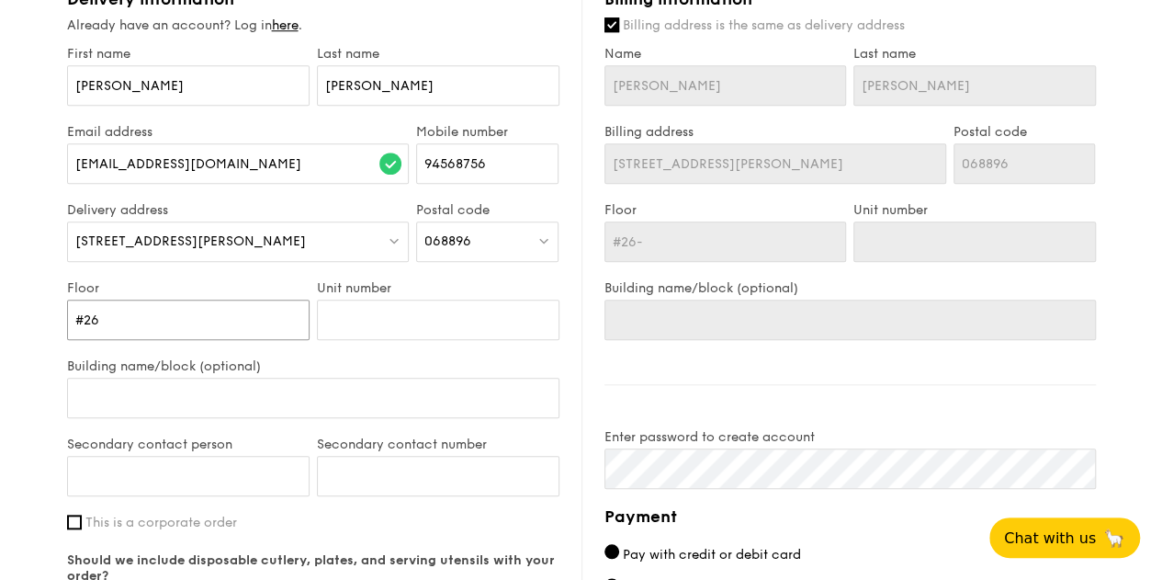
type input "#26"
type input "#26-"
type input "#26-0"
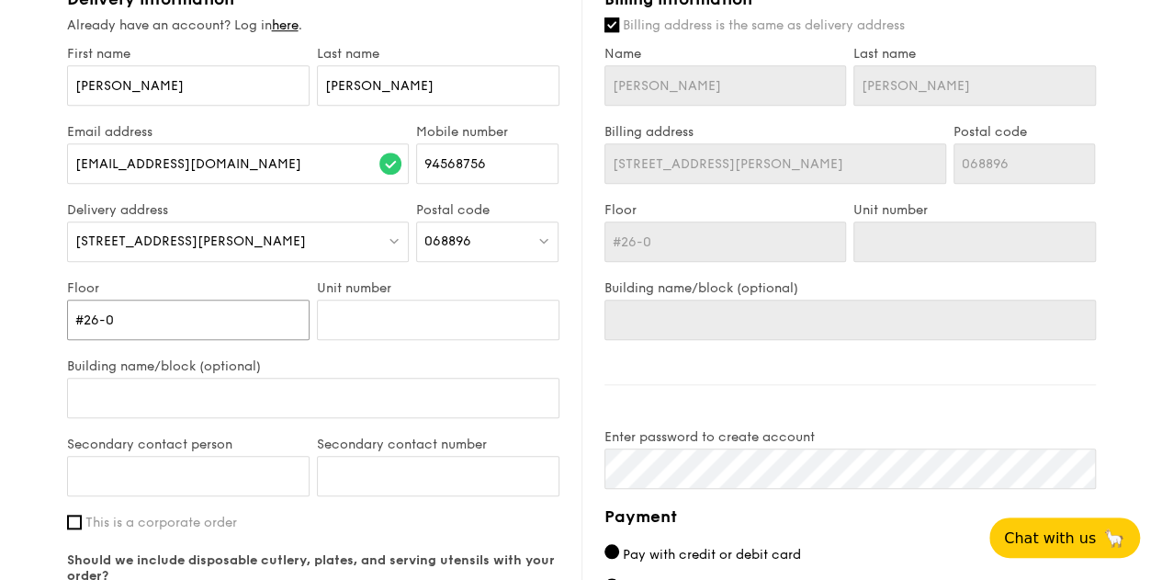
type input "#26-00"
click at [348, 315] on input "Unit number" at bounding box center [438, 319] width 242 height 40
type input "0"
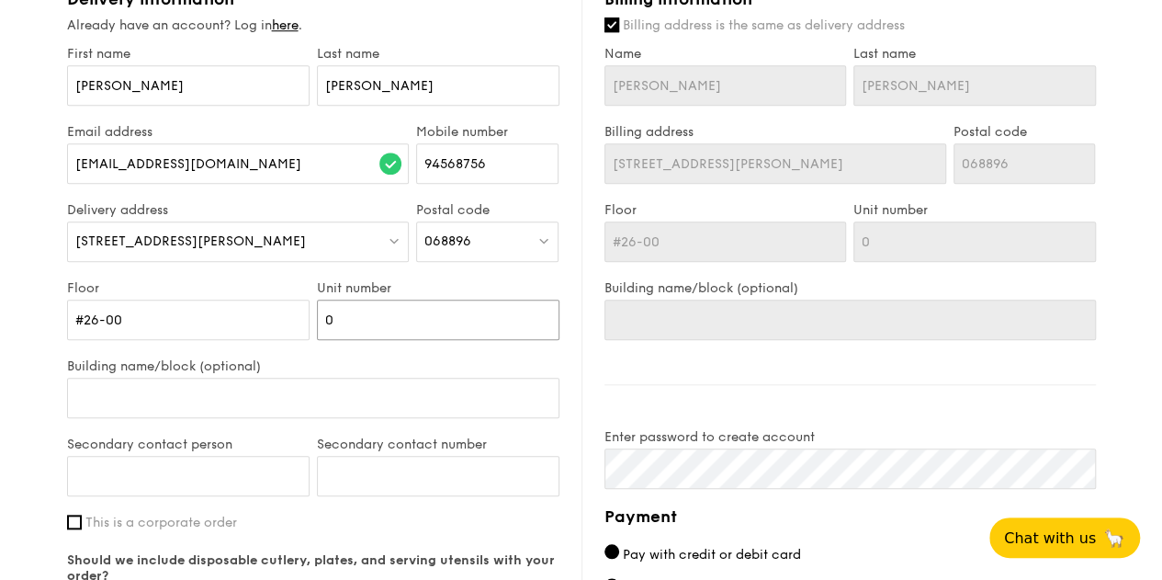
type input "00"
click at [304, 389] on input "Building name/block (optional)" at bounding box center [313, 398] width 492 height 40
type input "7"
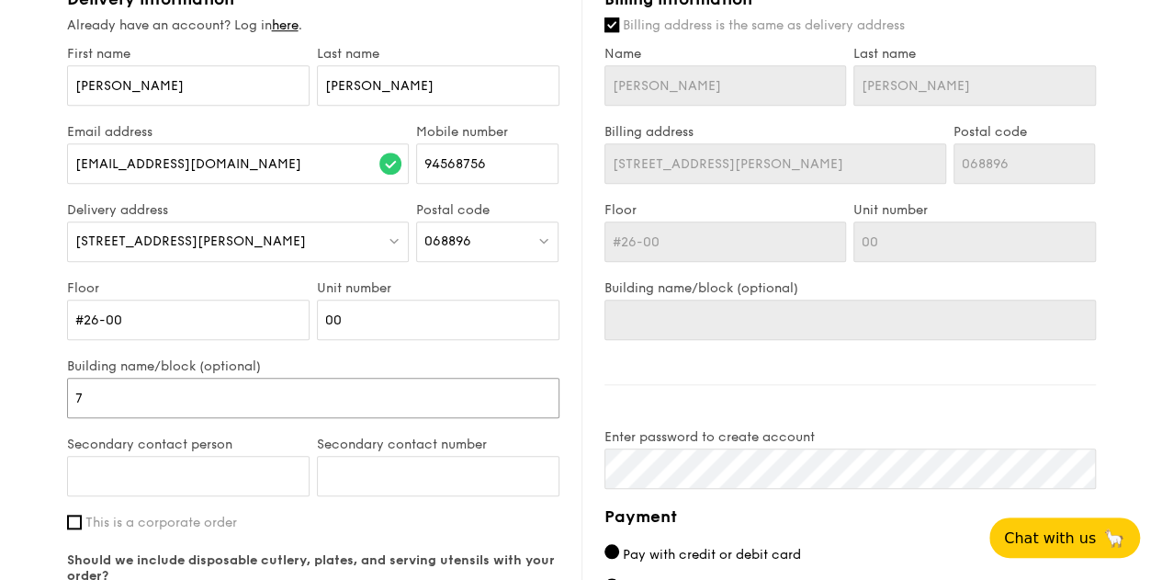
type input "7"
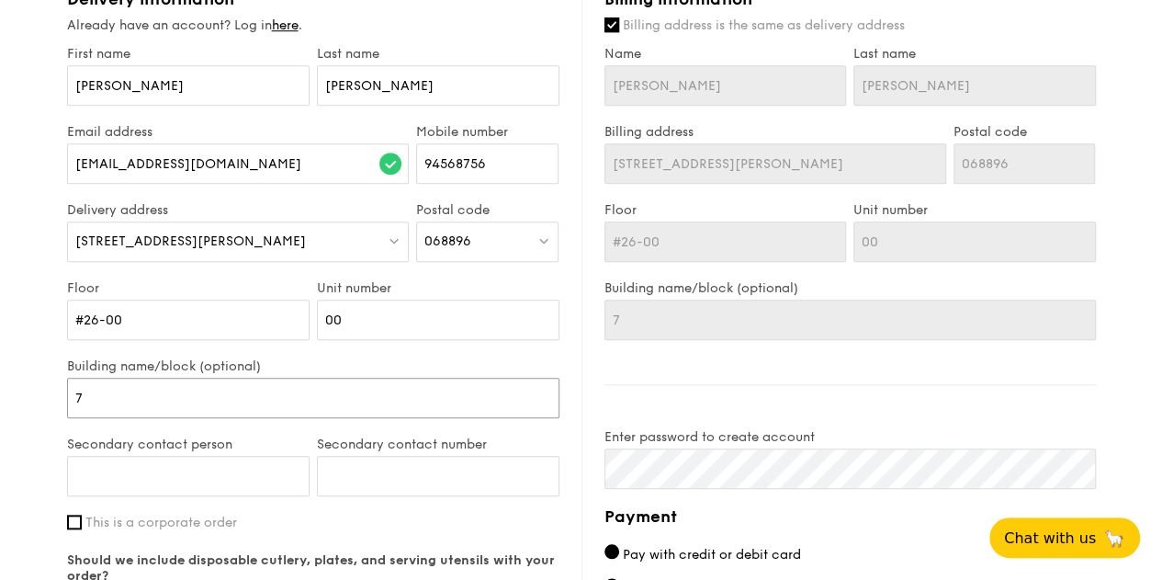
type input "77"
type input "77 R"
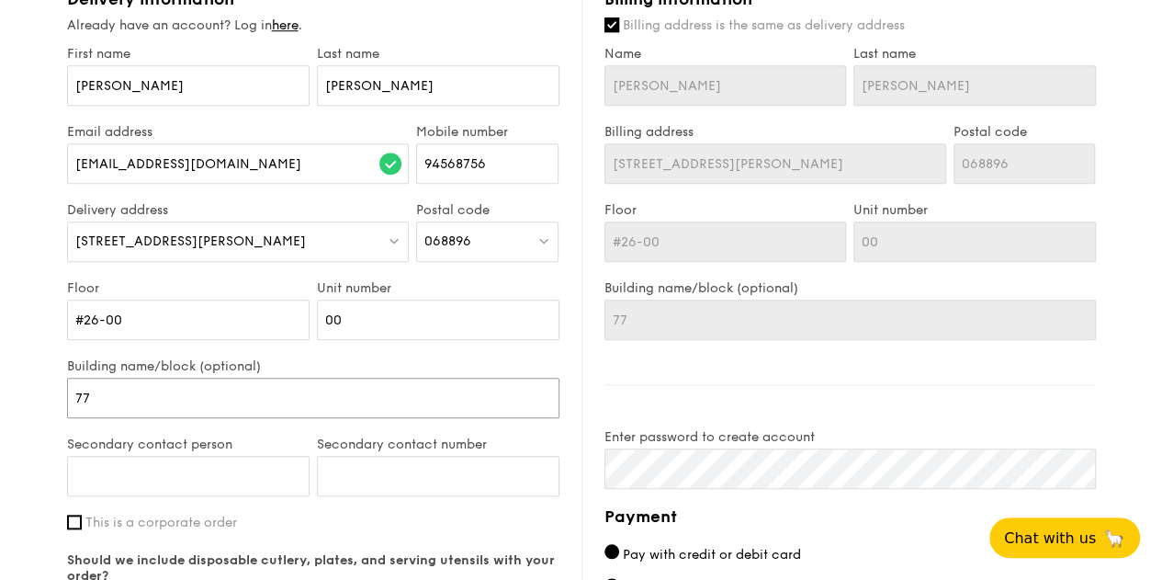
type input "77 R"
type input "77 Ro"
type input "77 Rob"
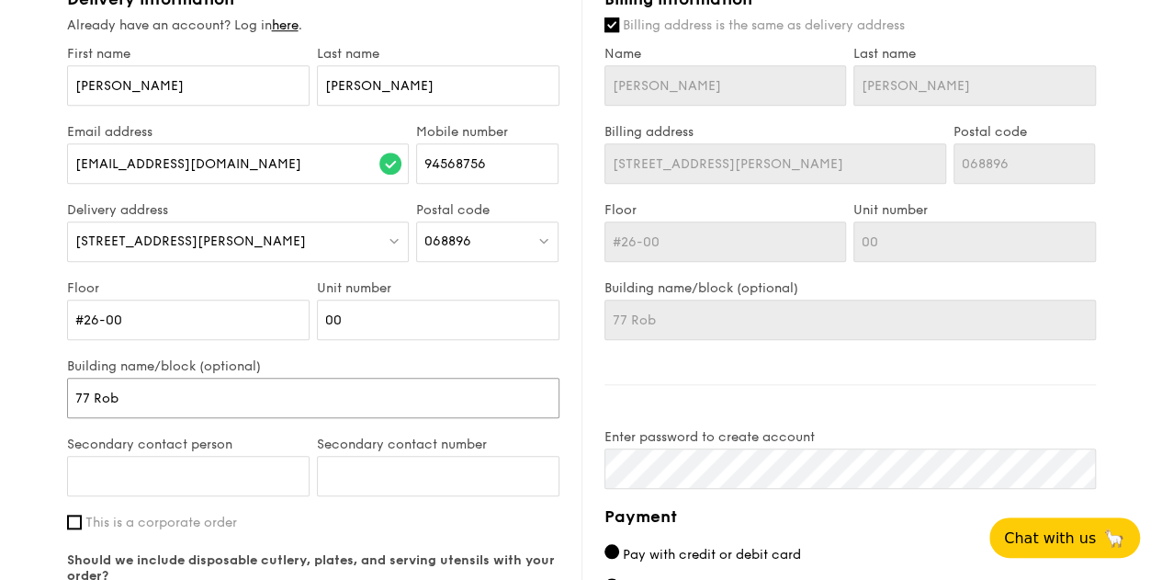
type input "77 Robi"
type input "77 [PERSON_NAME]"
type input "77 Robins"
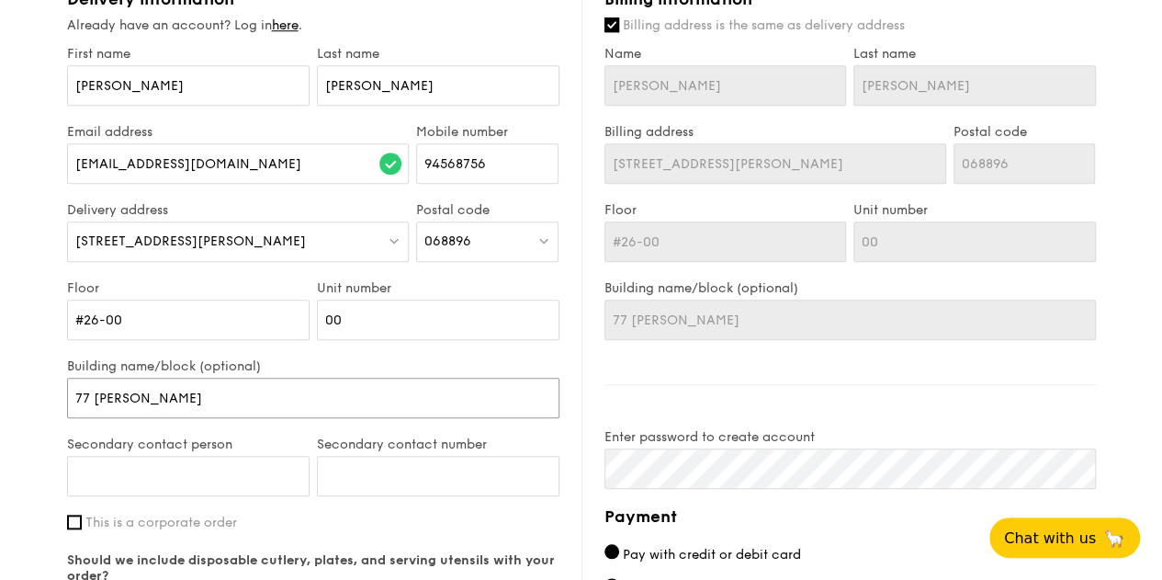
type input "77 Robins"
type input "77 Robinso"
type input "77 [PERSON_NAME]"
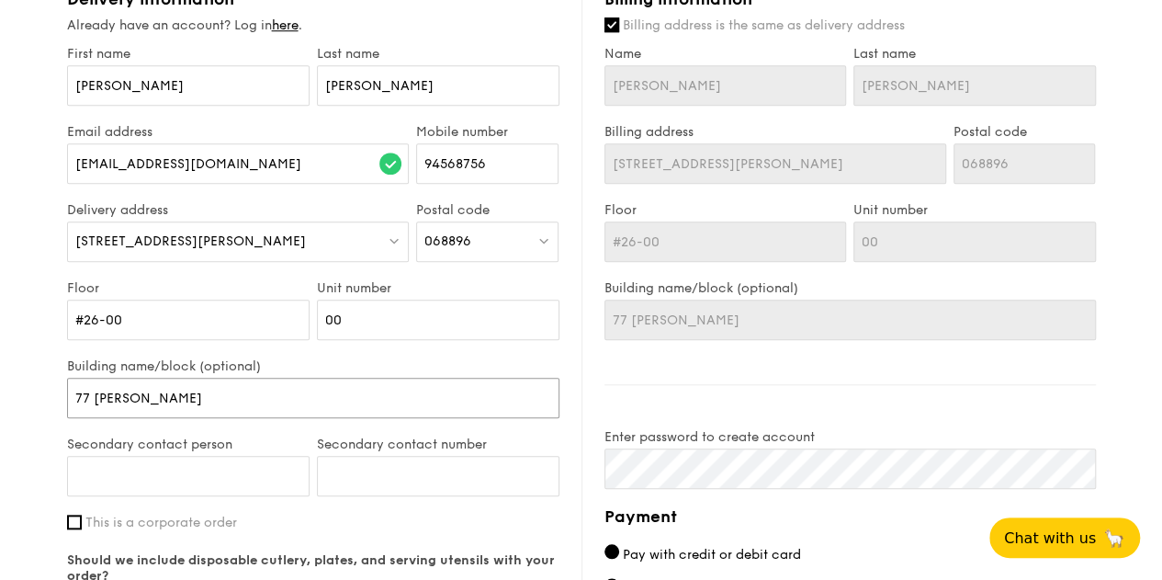
type input "77 [PERSON_NAME]"
type input "77 [PERSON_NAME] R"
type input "77 [PERSON_NAME]"
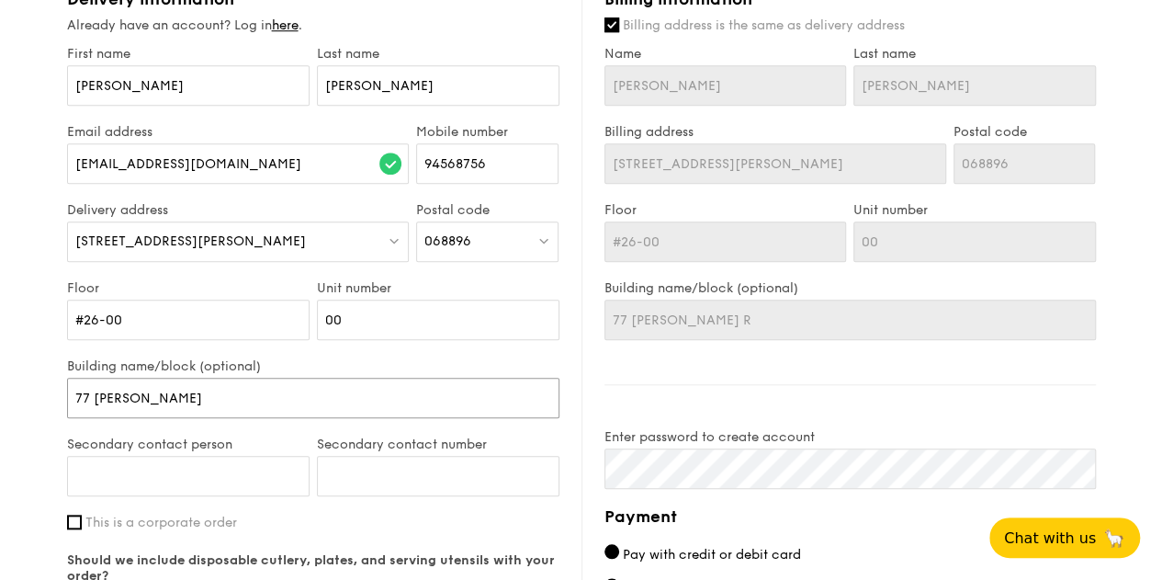
type input "77 [PERSON_NAME]"
type input "77 [PERSON_NAME] [PERSON_NAME]"
type input "[STREET_ADDRESS][PERSON_NAME]"
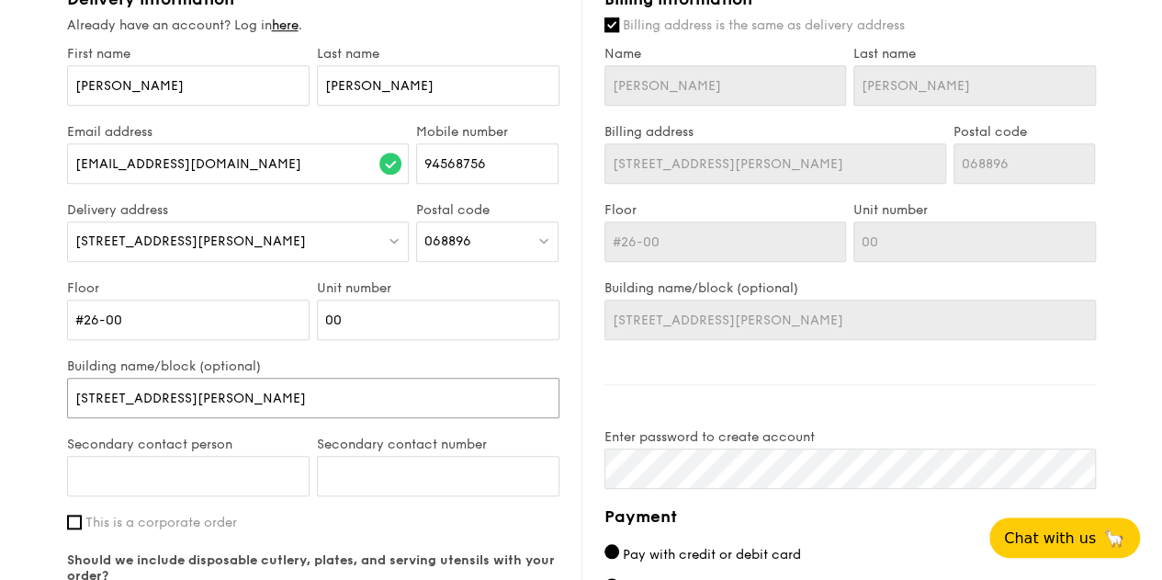
type input "[STREET_ADDRESS][PERSON_NAME]"
click at [241, 473] on input "Secondary contact person" at bounding box center [188, 476] width 242 height 40
type input "[PERSON_NAME]"
paste input "6593288286"
click at [352, 470] on input "6593288286" at bounding box center [438, 476] width 242 height 40
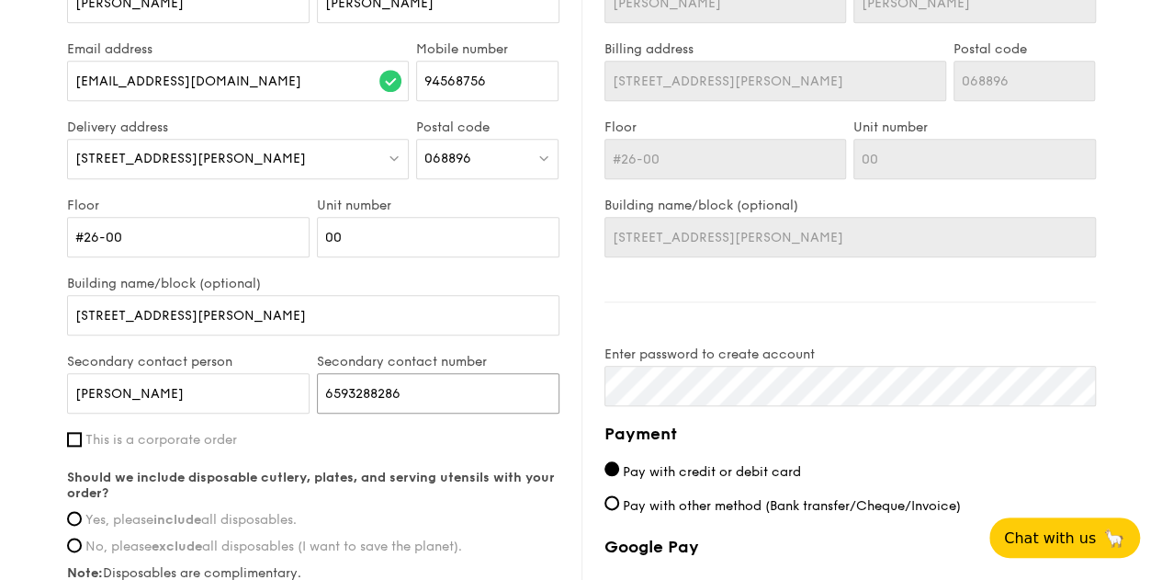
scroll to position [919, 0]
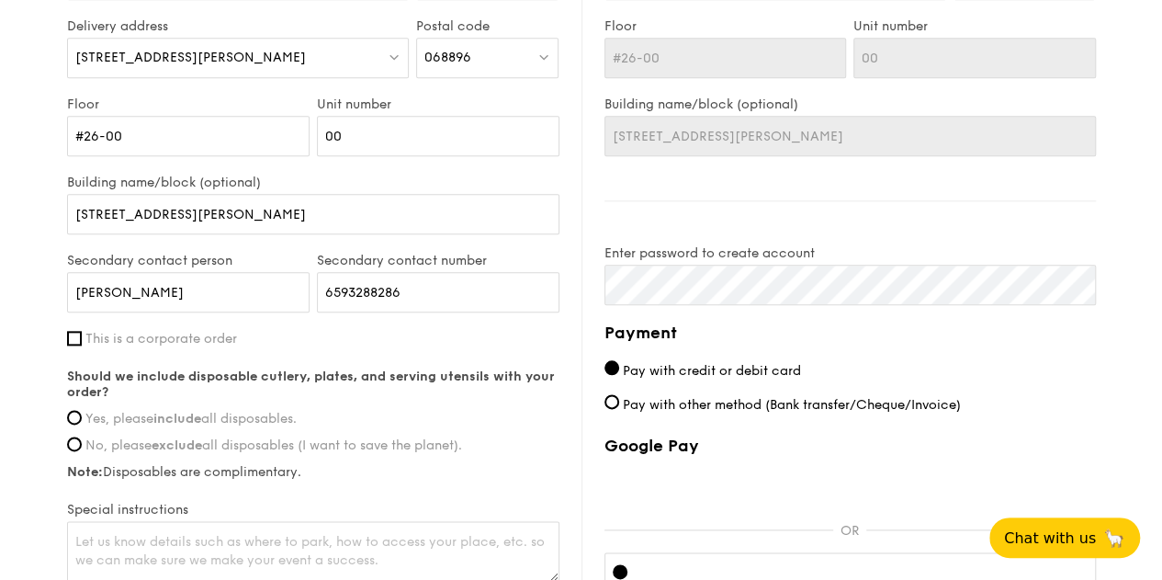
click at [160, 337] on div "First name [PERSON_NAME] Last name [PERSON_NAME] address [EMAIL_ADDRESS][DOMAIN…" at bounding box center [313, 223] width 492 height 723
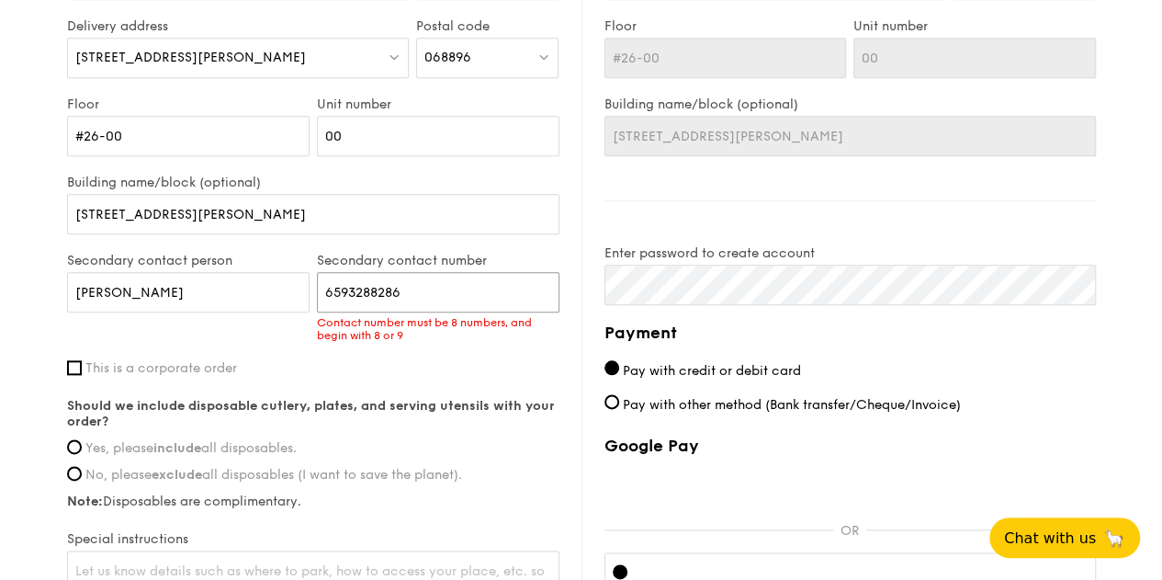
click at [351, 287] on input "6593288286" at bounding box center [438, 292] width 242 height 40
type input "93288286"
click at [103, 371] on div "First name [PERSON_NAME] Last name [PERSON_NAME] address [EMAIL_ADDRESS][DOMAIN…" at bounding box center [313, 238] width 492 height 752
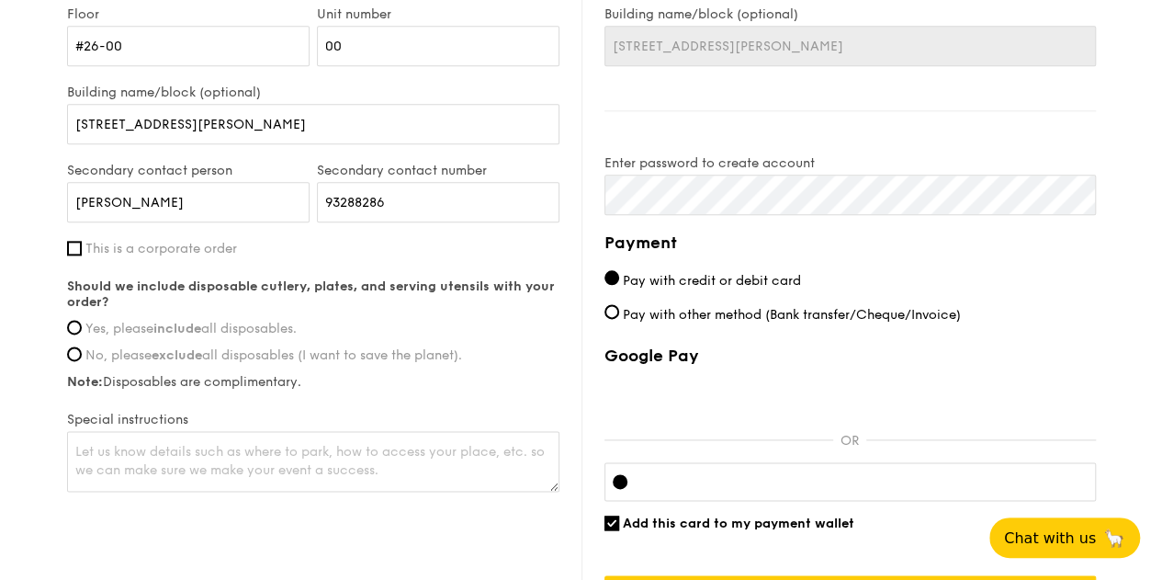
scroll to position [1010, 0]
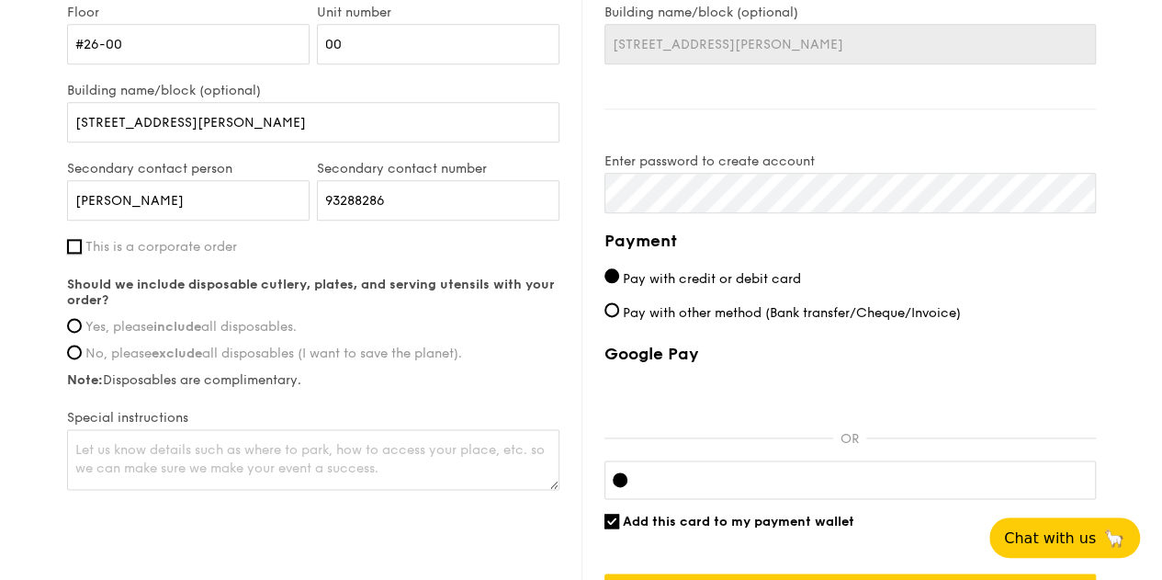
click at [81, 241] on input "This is a corporate order" at bounding box center [74, 246] width 15 height 15
checkbox input "true"
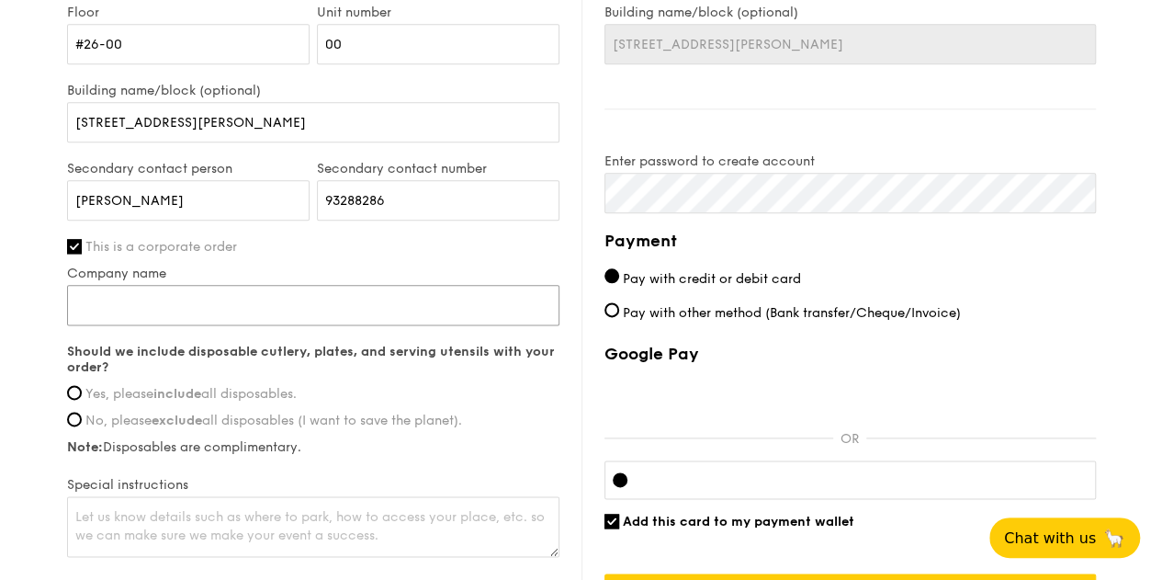
click at [135, 307] on input "Company name" at bounding box center [313, 305] width 492 height 40
type input "J"
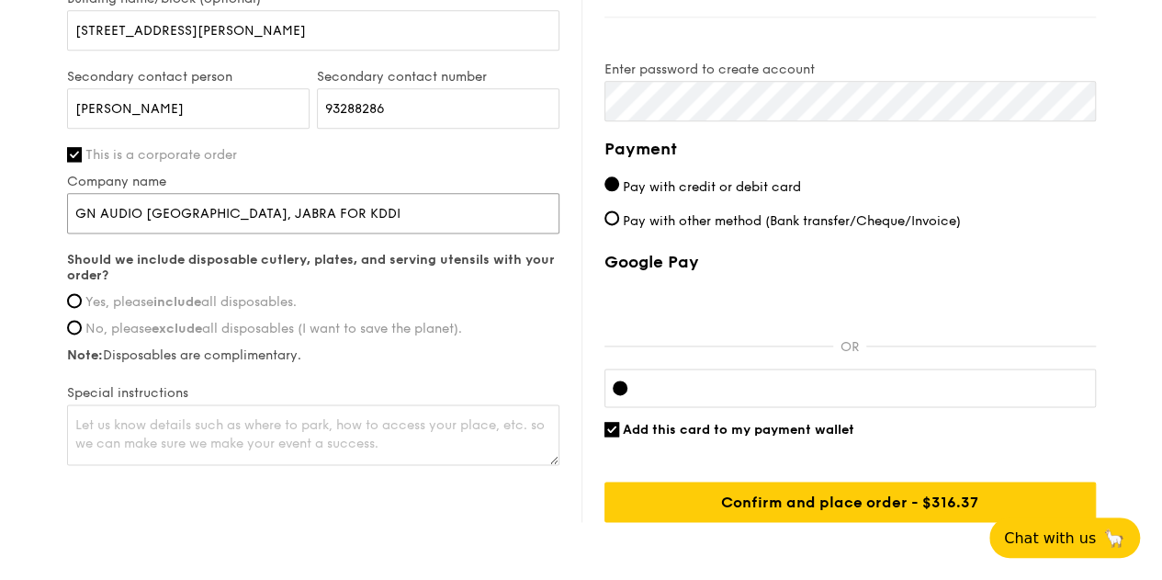
type input "GN AUDIO [GEOGRAPHIC_DATA], JABRA FOR KDDI"
click at [141, 297] on span "Yes, please include all disposables." at bounding box center [190, 302] width 211 height 16
click at [82, 297] on input "Yes, please include all disposables." at bounding box center [74, 300] width 15 height 15
radio input "true"
click at [257, 431] on textarea at bounding box center [313, 434] width 492 height 61
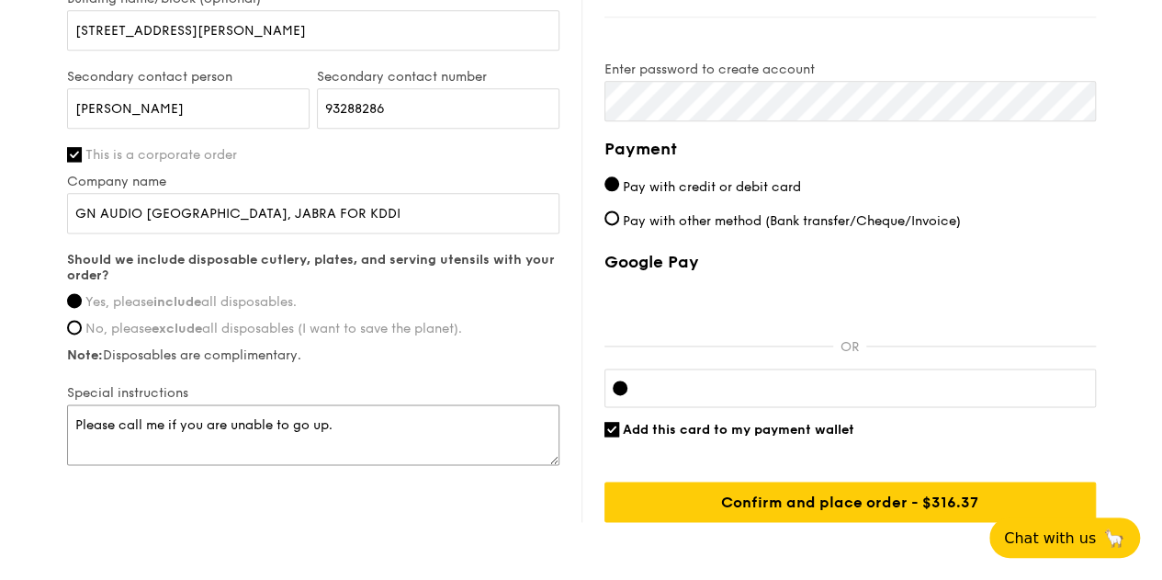
drag, startPoint x: 332, startPoint y: 422, endPoint x: 181, endPoint y: 417, distance: 151.6
click at [181, 417] on textarea "Please call me if you are unable to go up." at bounding box center [313, 434] width 492 height 61
type textarea "P"
type textarea "j"
type textarea "Just call me."
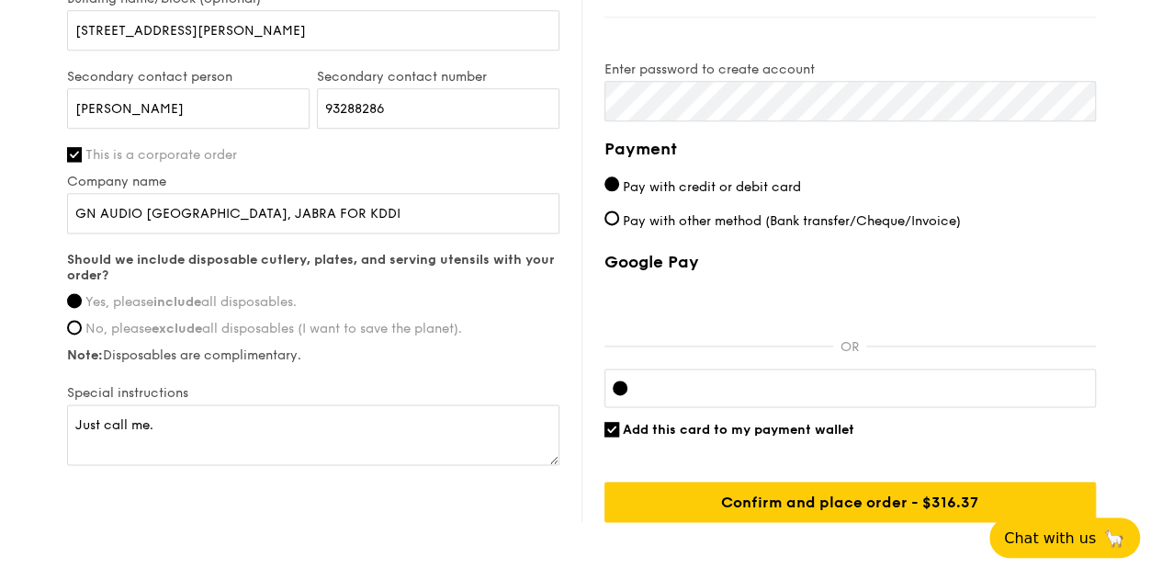
click at [412, 498] on div "Delivery information Already have an account? Log in here . First name [PERSON_…" at bounding box center [581, 72] width 1029 height 900
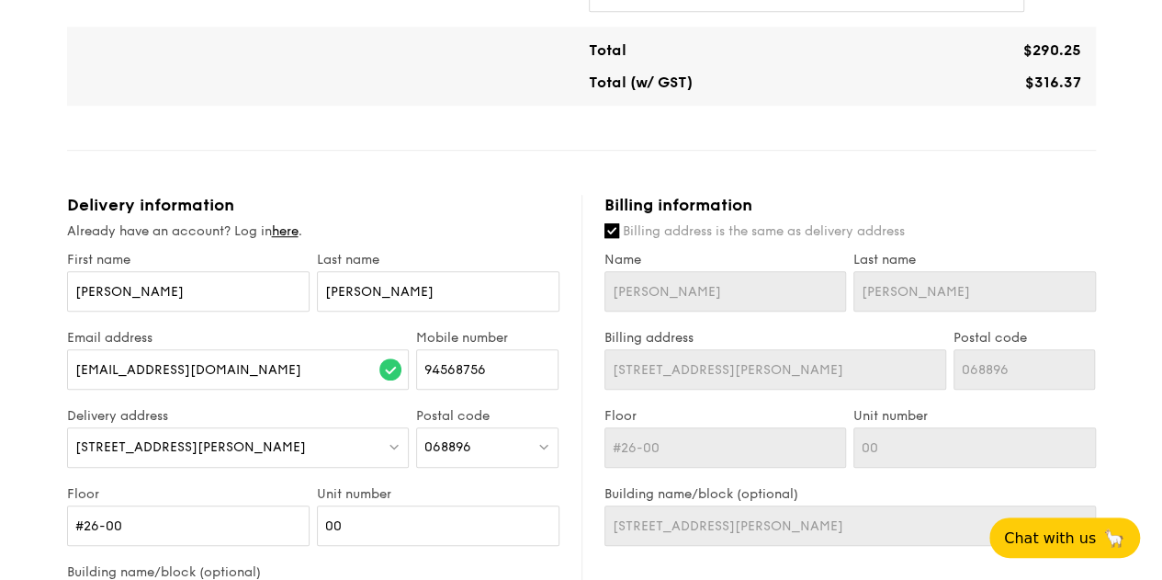
scroll to position [551, 0]
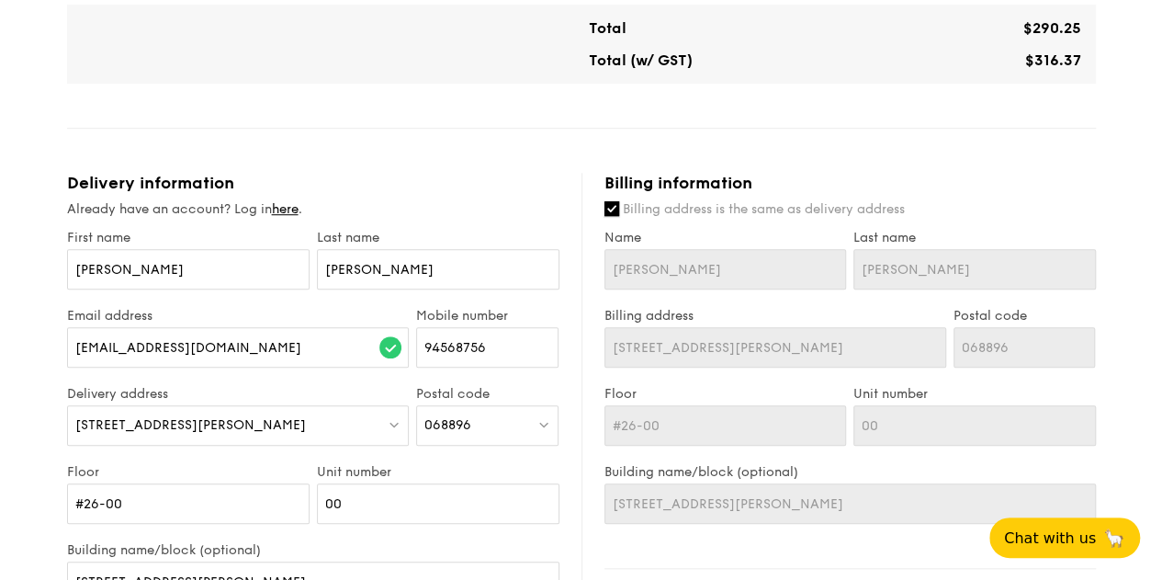
click at [612, 207] on input "Billing address is the same as delivery address" at bounding box center [611, 208] width 15 height 15
checkbox input "false"
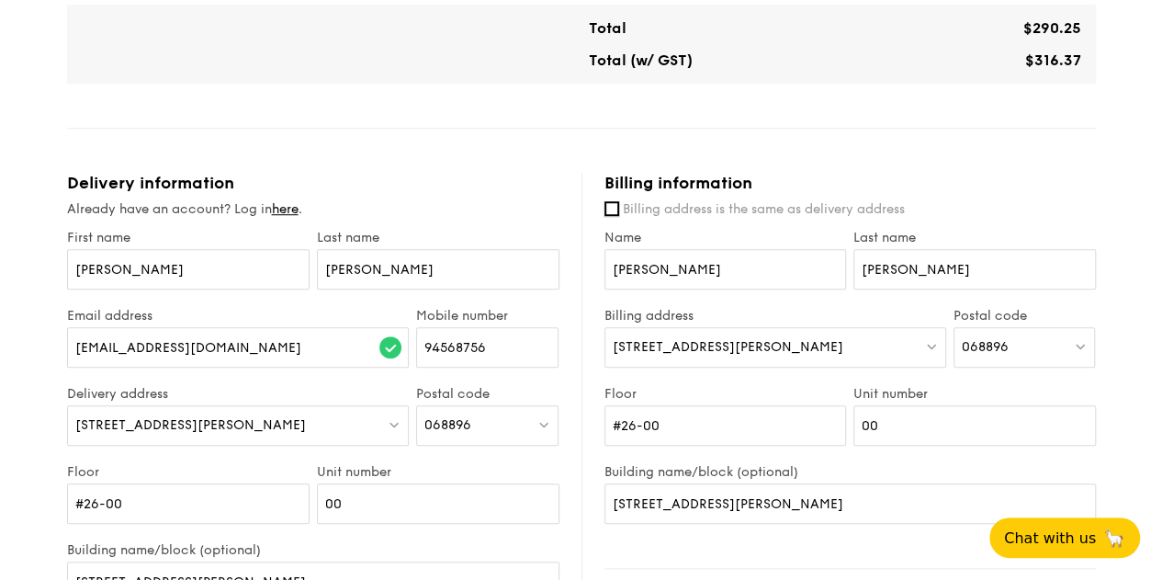
scroll to position [643, 0]
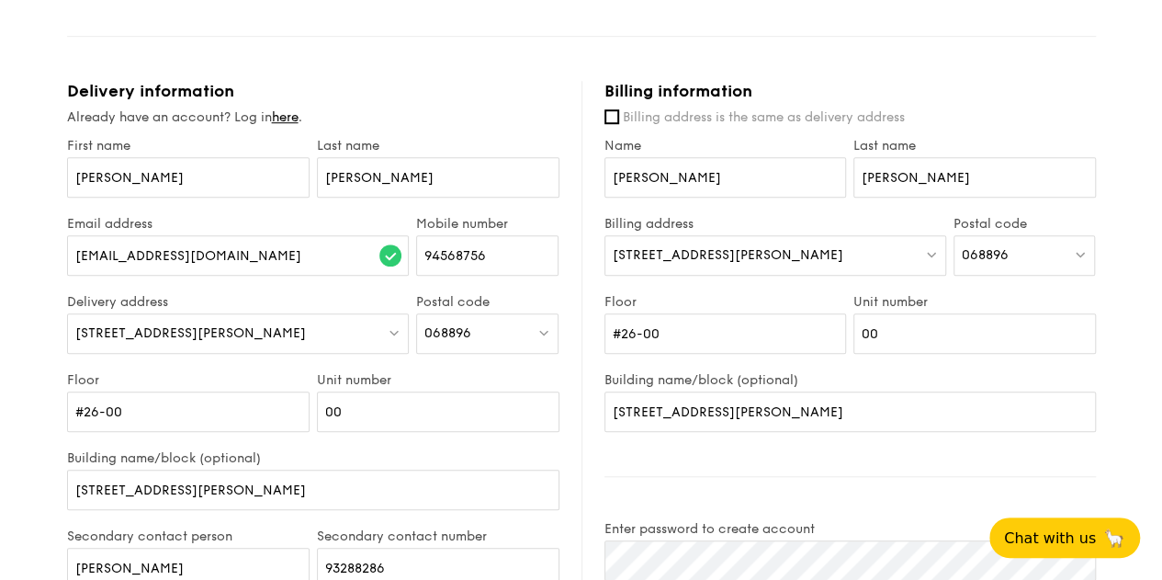
click at [1045, 254] on div "068896" at bounding box center [1024, 255] width 142 height 40
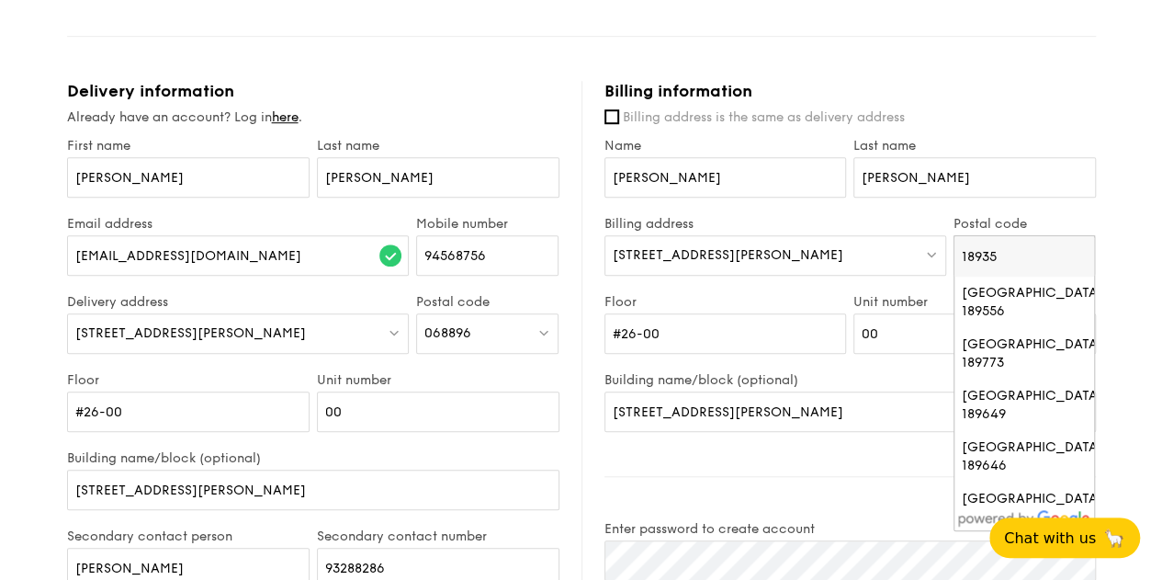
type input "189352"
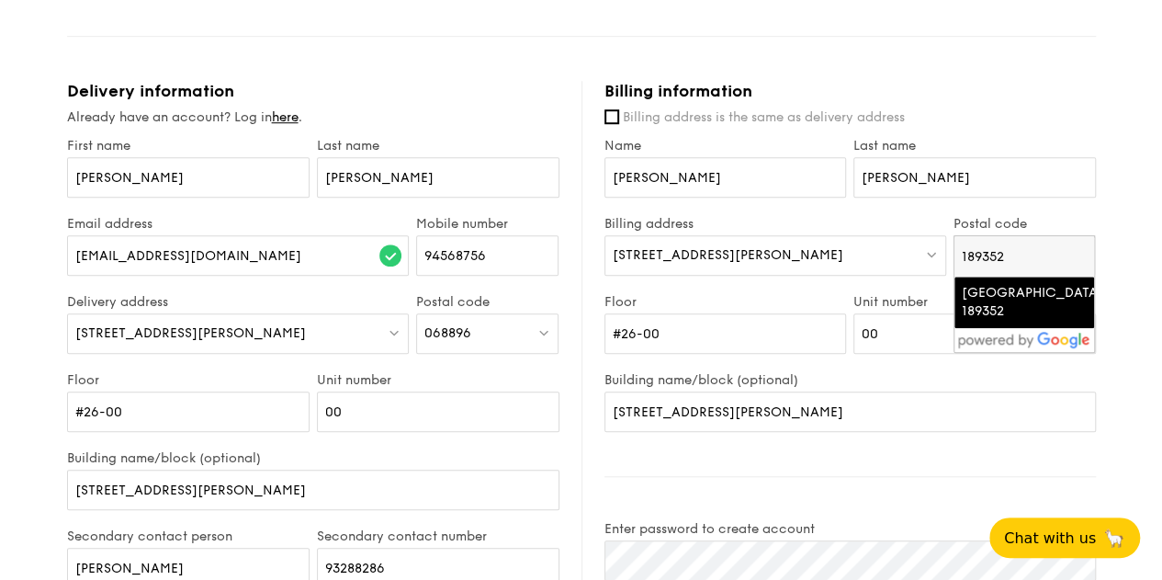
click at [1000, 310] on div "[GEOGRAPHIC_DATA] 189352" at bounding box center [1009, 302] width 95 height 37
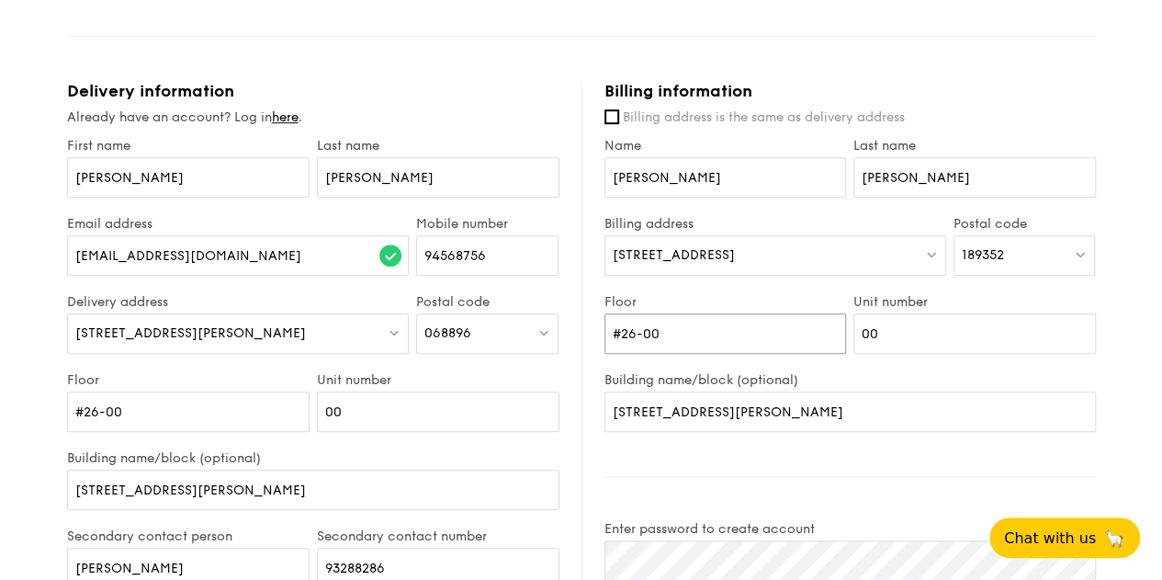
click at [707, 328] on input "#26-00" at bounding box center [725, 333] width 242 height 40
type input "#08-25"
click at [935, 338] on input "00" at bounding box center [974, 333] width 242 height 40
type input "0"
type input "25"
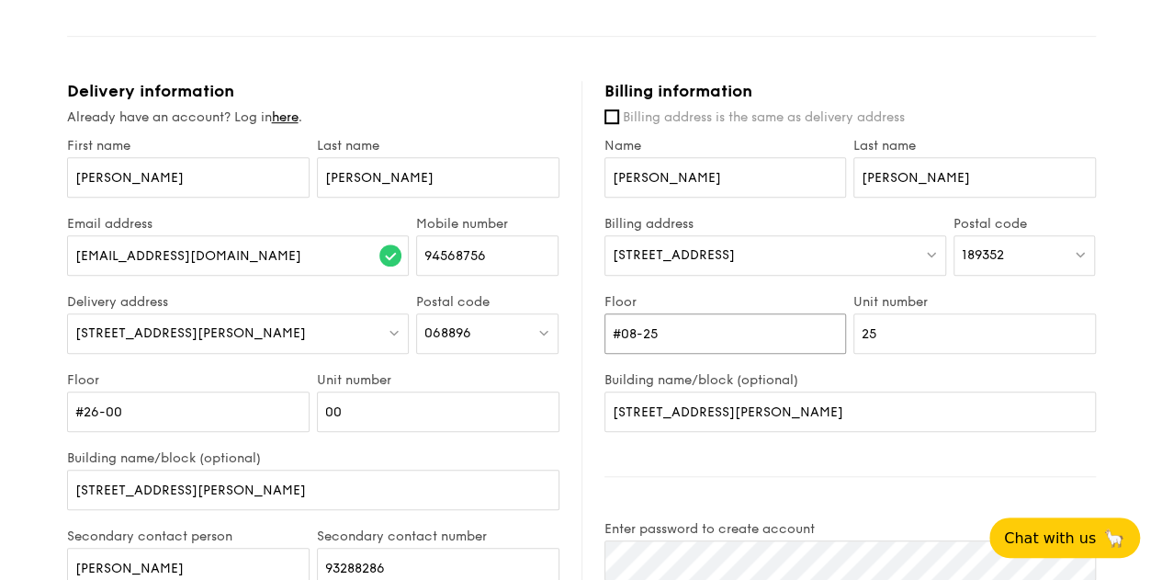
click at [698, 329] on input "#08-25" at bounding box center [725, 333] width 242 height 40
type input "#08"
drag, startPoint x: 762, startPoint y: 406, endPoint x: 474, endPoint y: 401, distance: 288.4
click at [474, 401] on div "Delivery information Already have an account? Log in here . First name [PERSON_…" at bounding box center [581, 531] width 1029 height 900
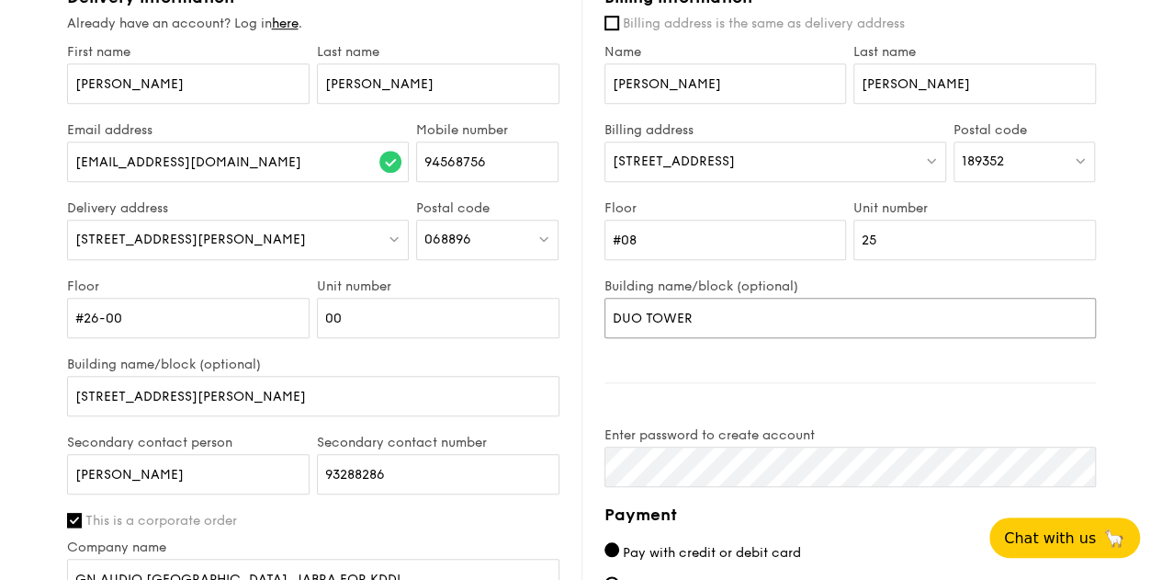
scroll to position [919, 0]
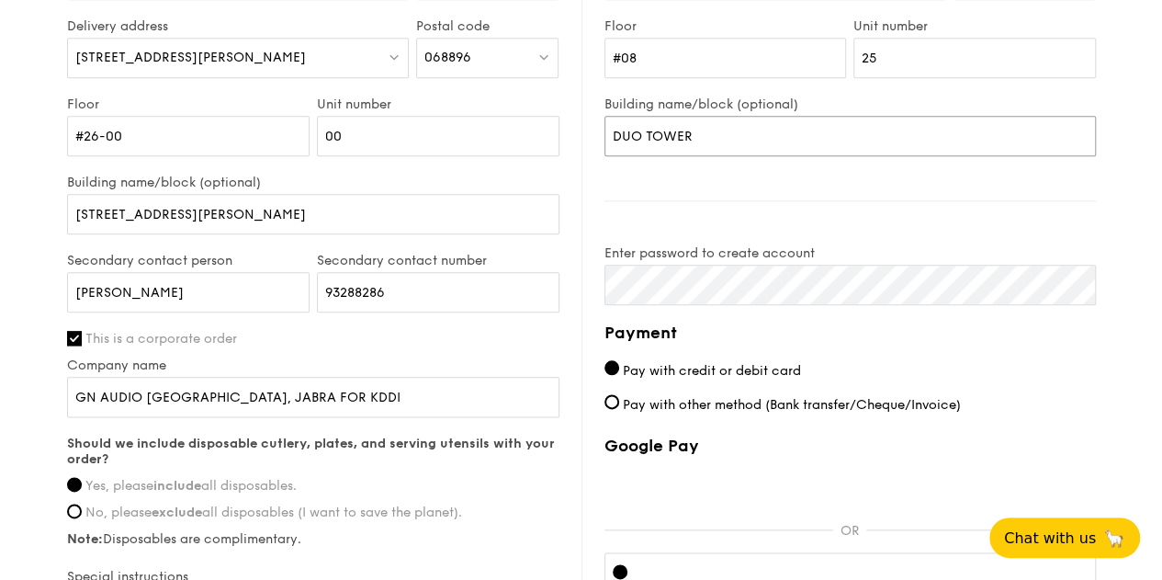
type input "DUO TOWER"
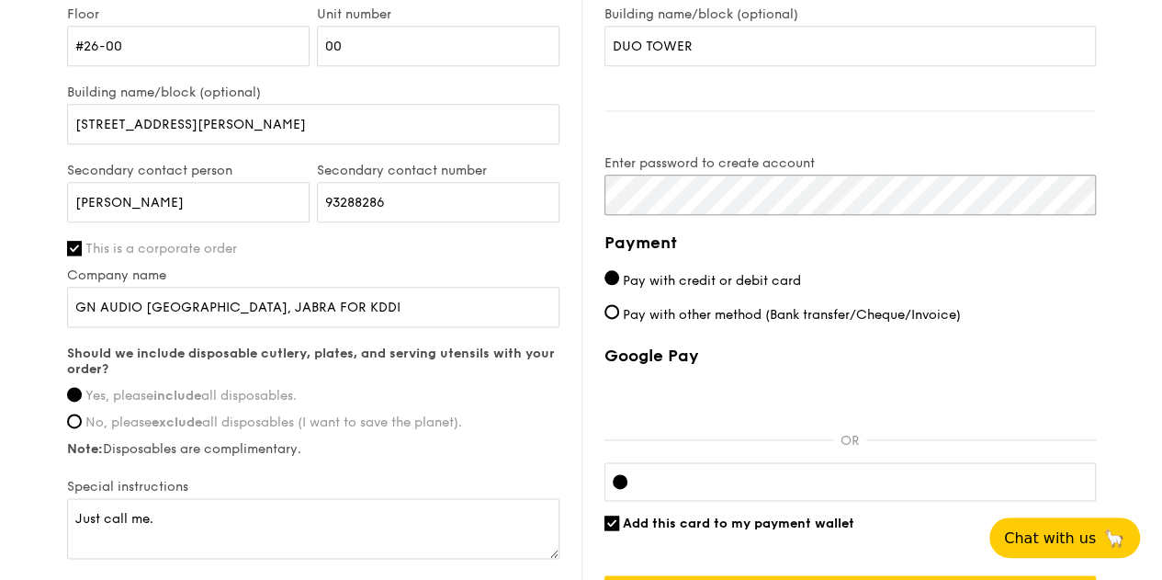
scroll to position [1010, 0]
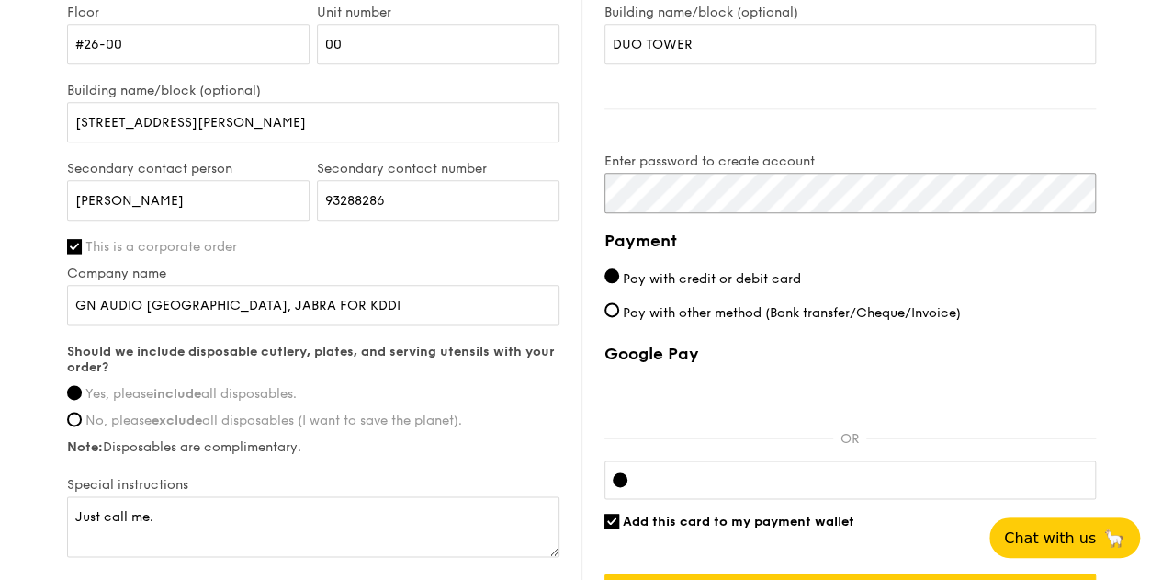
click at [448, 162] on div "Delivery information Already have an account? Log in here . First name [PERSON_…" at bounding box center [581, 163] width 1029 height 900
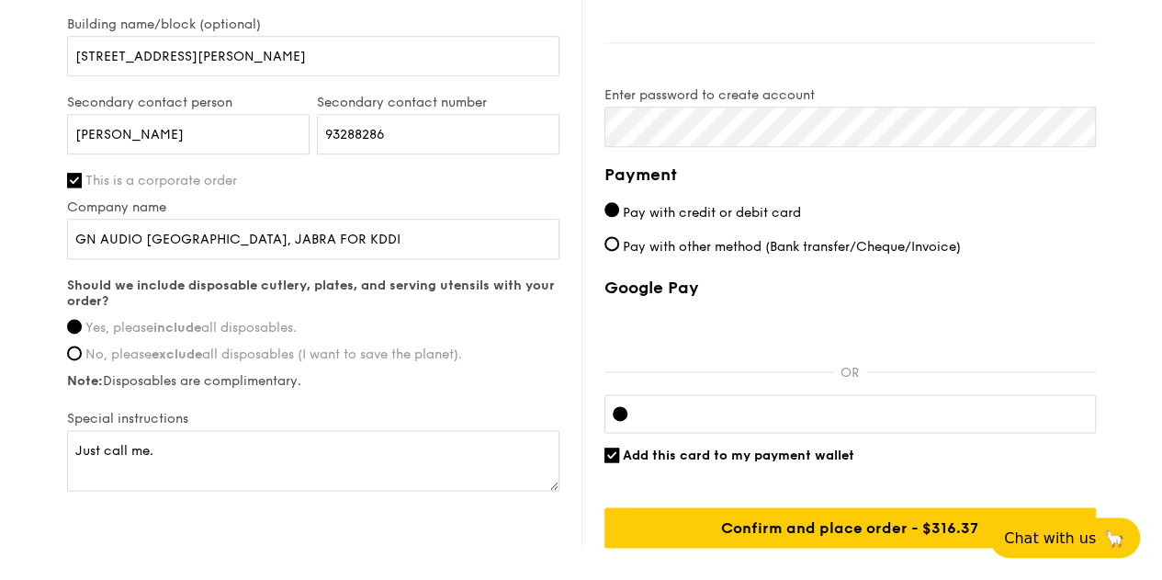
scroll to position [1187, 0]
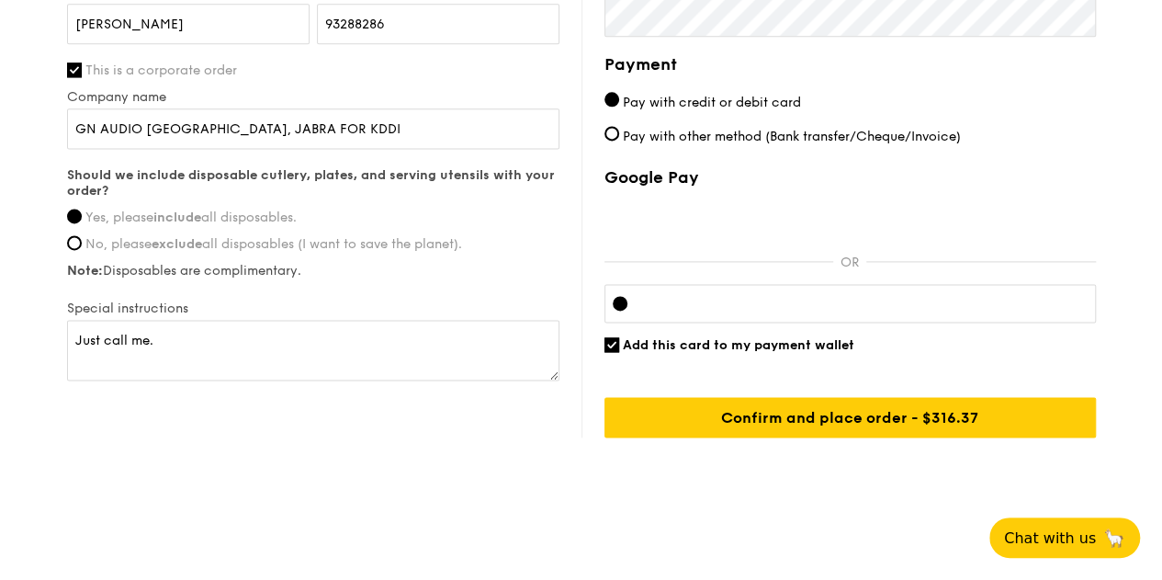
click at [621, 297] on div at bounding box center [620, 303] width 15 height 15
click at [612, 339] on input "Add this card to my payment wallet" at bounding box center [611, 344] width 15 height 15
checkbox input "false"
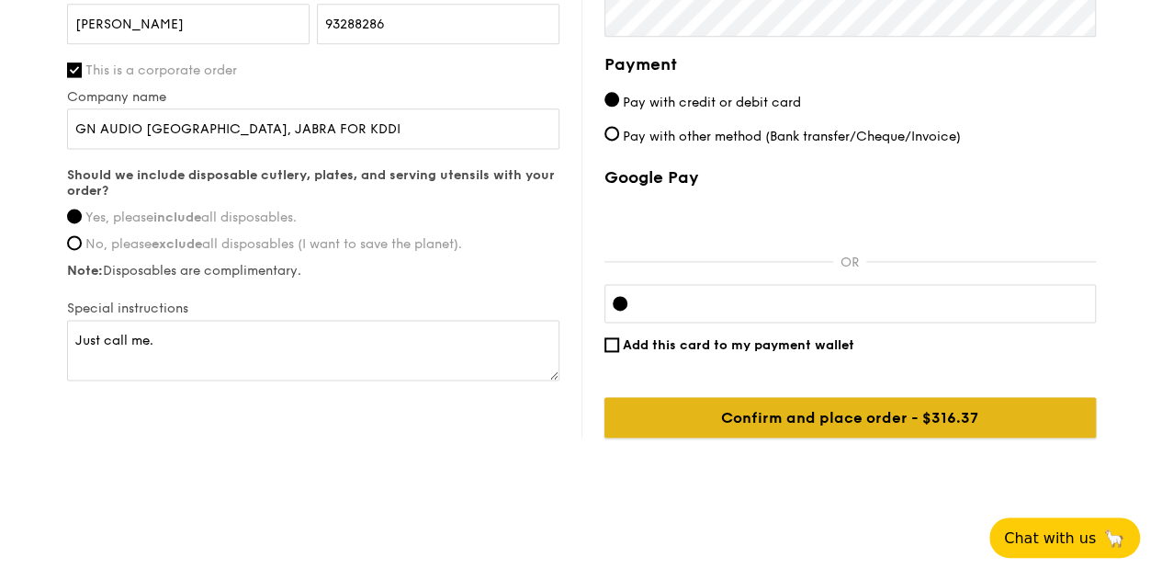
click at [919, 411] on input "Confirm and place order - $316.37" at bounding box center [849, 417] width 491 height 40
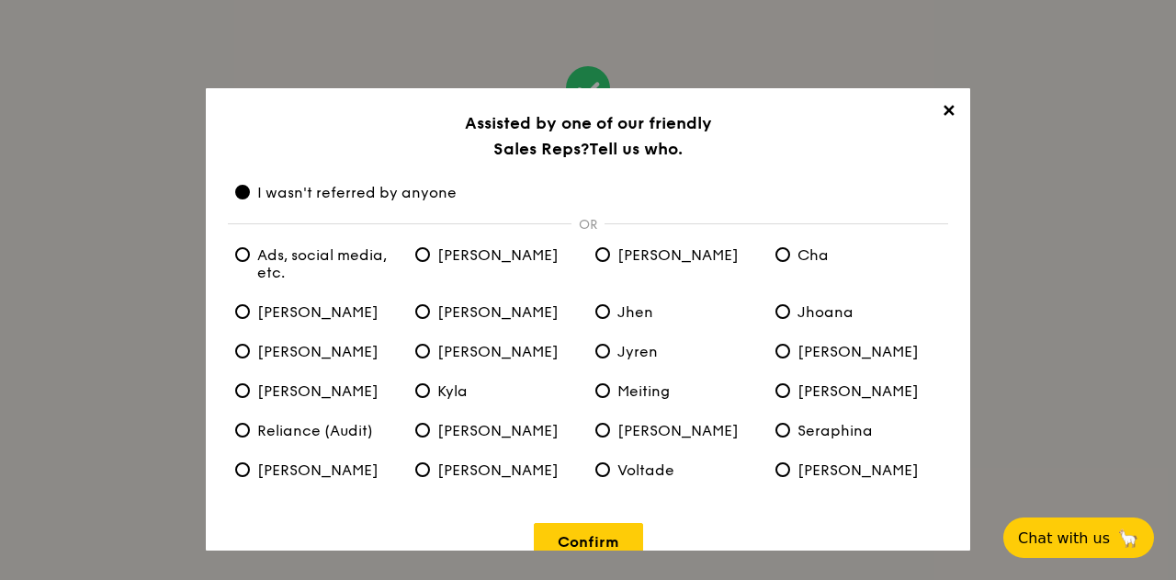
scroll to position [33, 0]
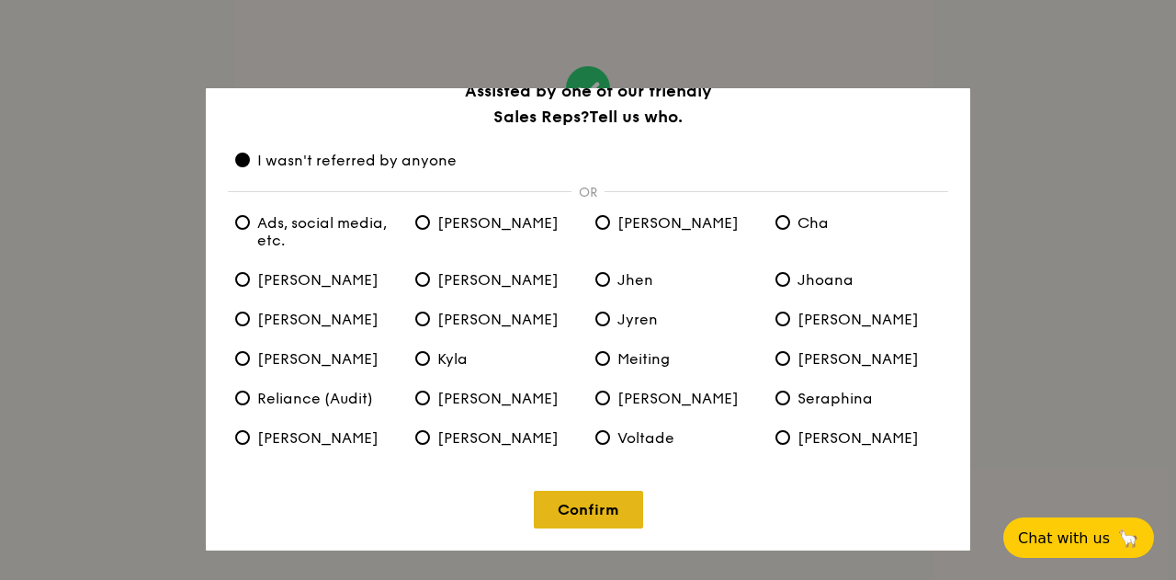
click at [592, 514] on link "Confirm" at bounding box center [588, 509] width 109 height 38
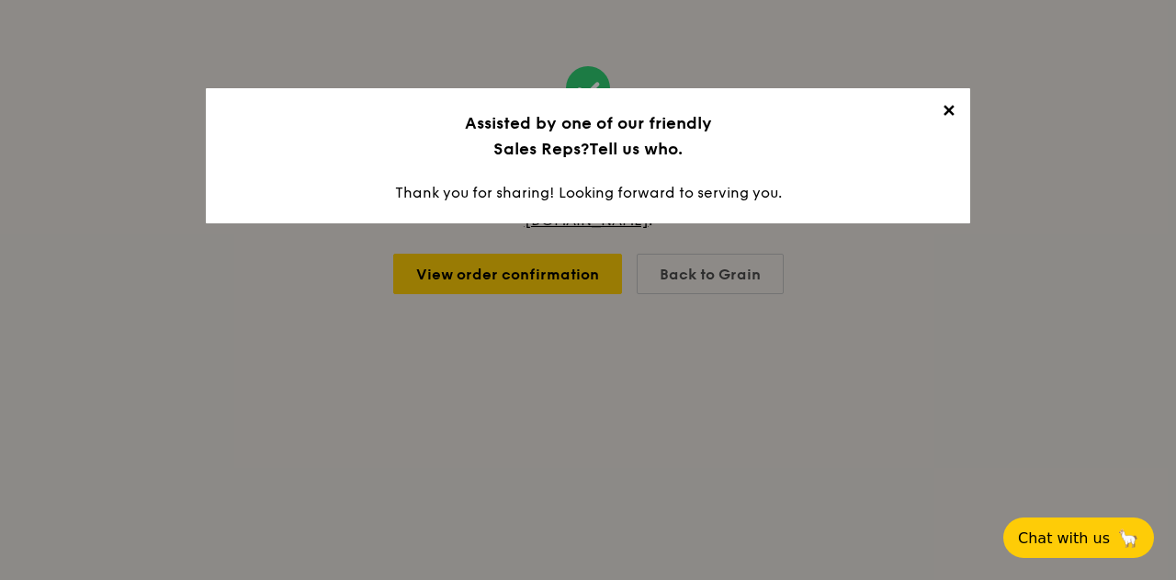
scroll to position [0, 0]
click at [946, 108] on span "✕" at bounding box center [948, 114] width 26 height 26
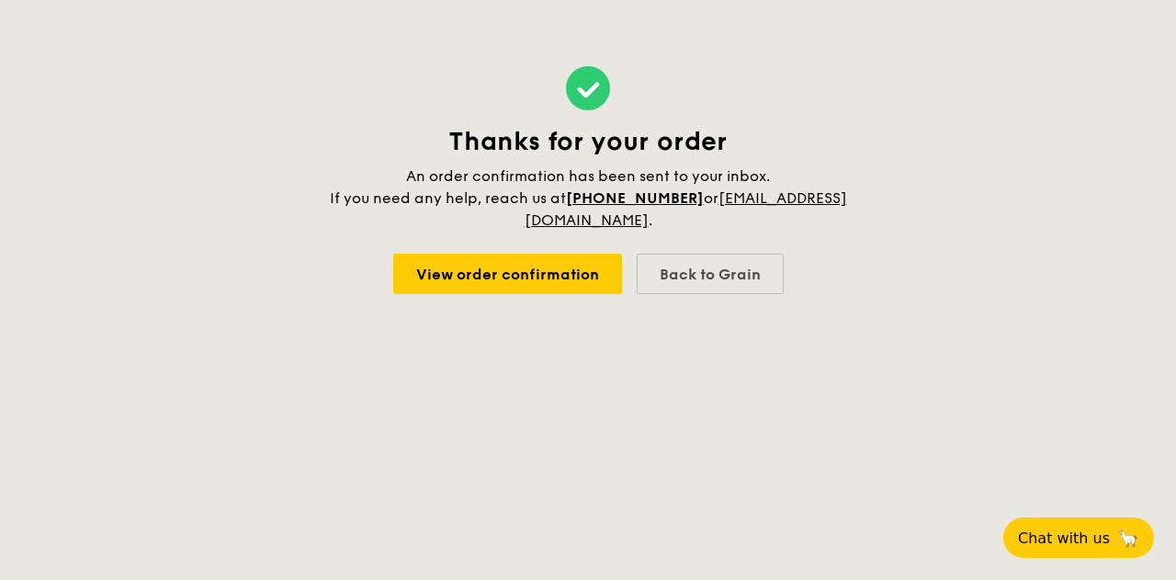
click at [776, 451] on body "Thanks for your order An order confirmation has been sent to your inbox. If you…" at bounding box center [588, 290] width 1176 height 580
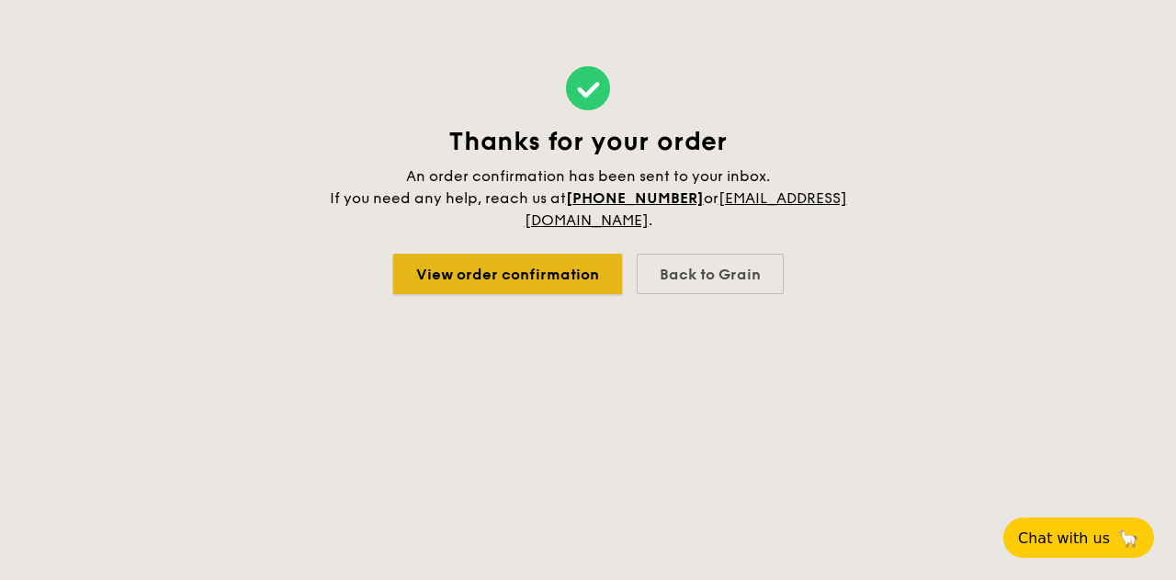
click at [520, 272] on link "View order confirmation" at bounding box center [507, 274] width 229 height 40
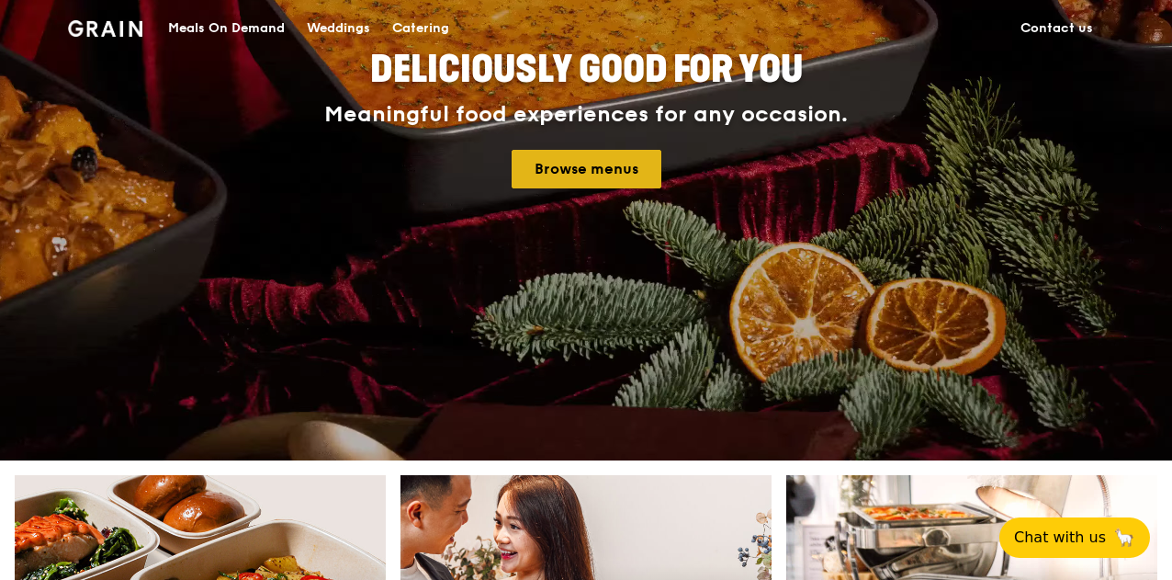
click at [590, 175] on link "Browse menus" at bounding box center [587, 169] width 150 height 39
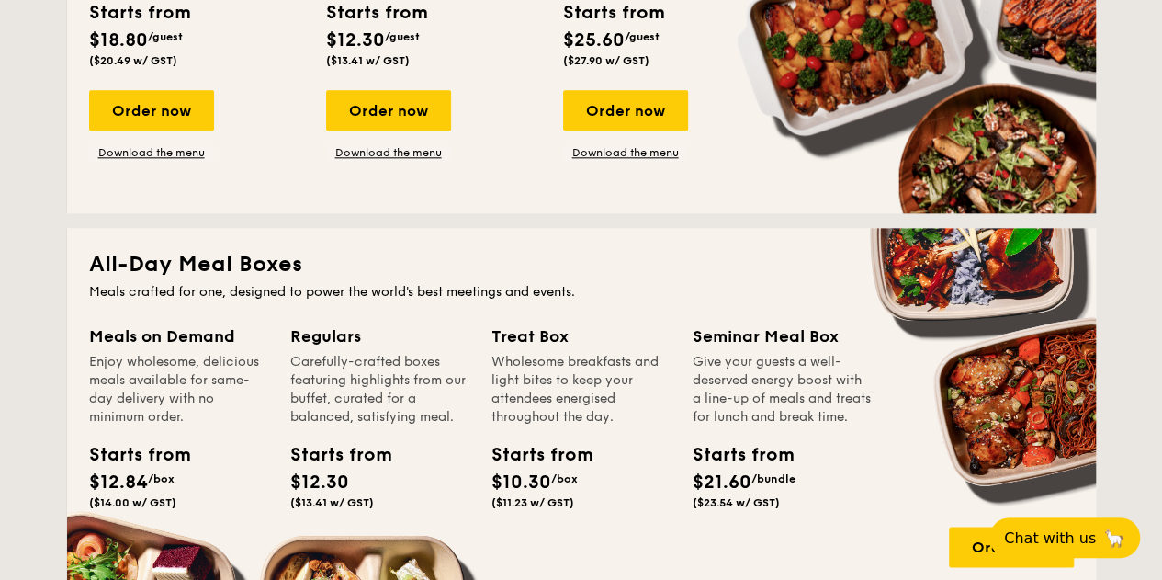
scroll to position [1194, 0]
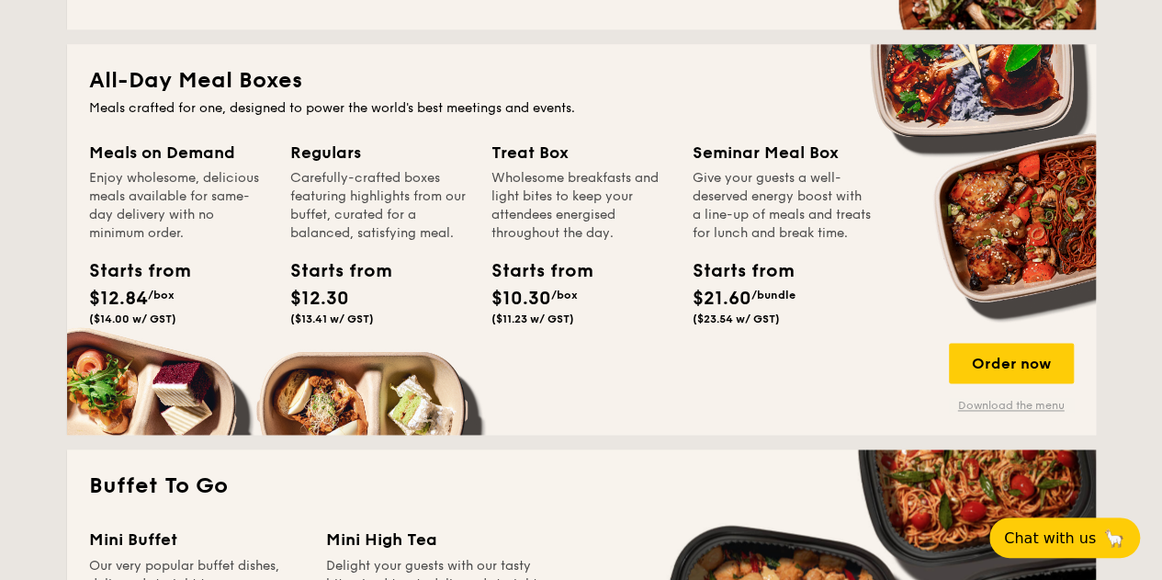
click at [1009, 402] on link "Download the menu" at bounding box center [1011, 405] width 125 height 15
